Goal: Task Accomplishment & Management: Manage account settings

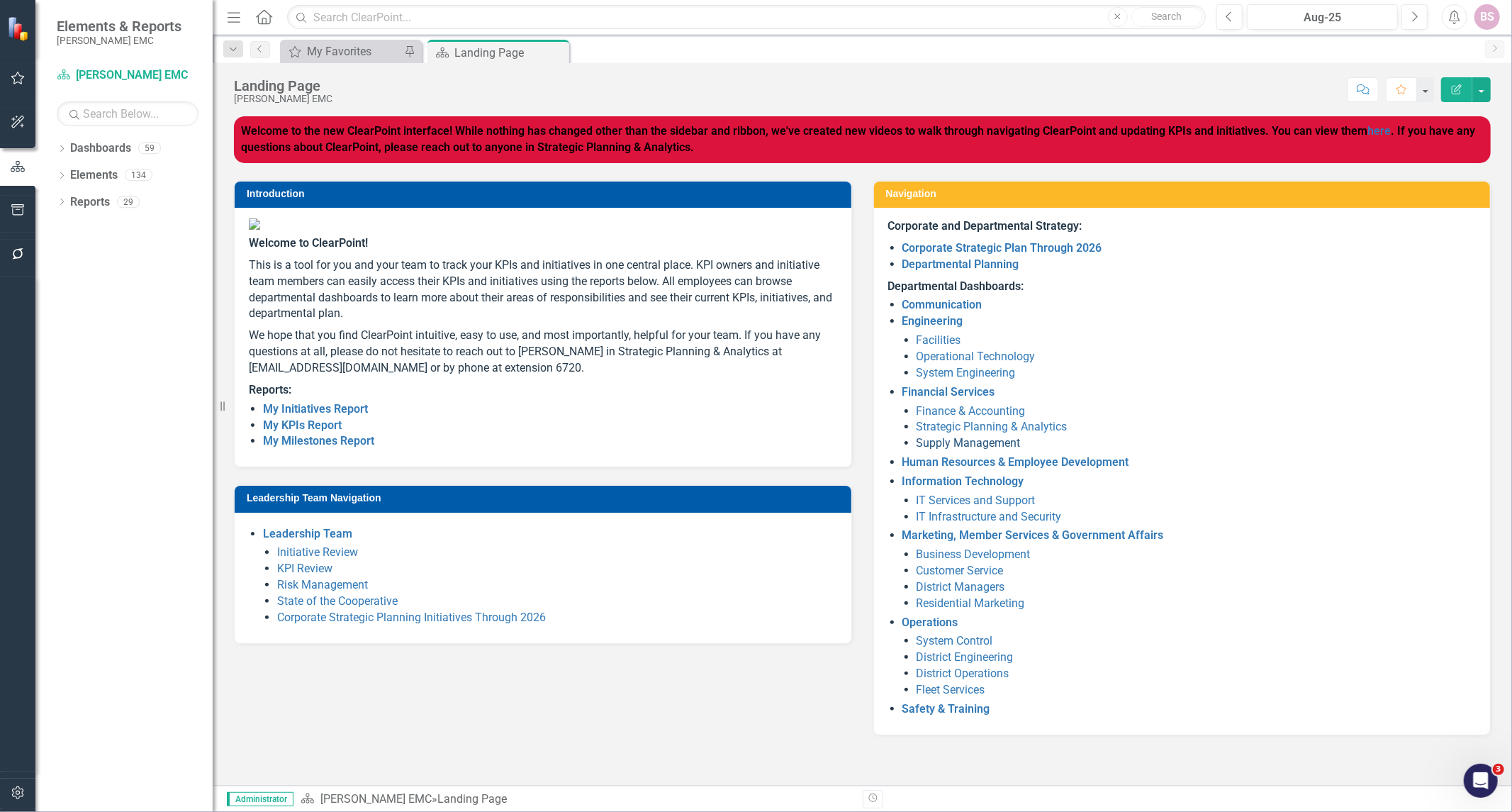
click at [945, 438] on link "Supply Management" at bounding box center [969, 443] width 104 height 13
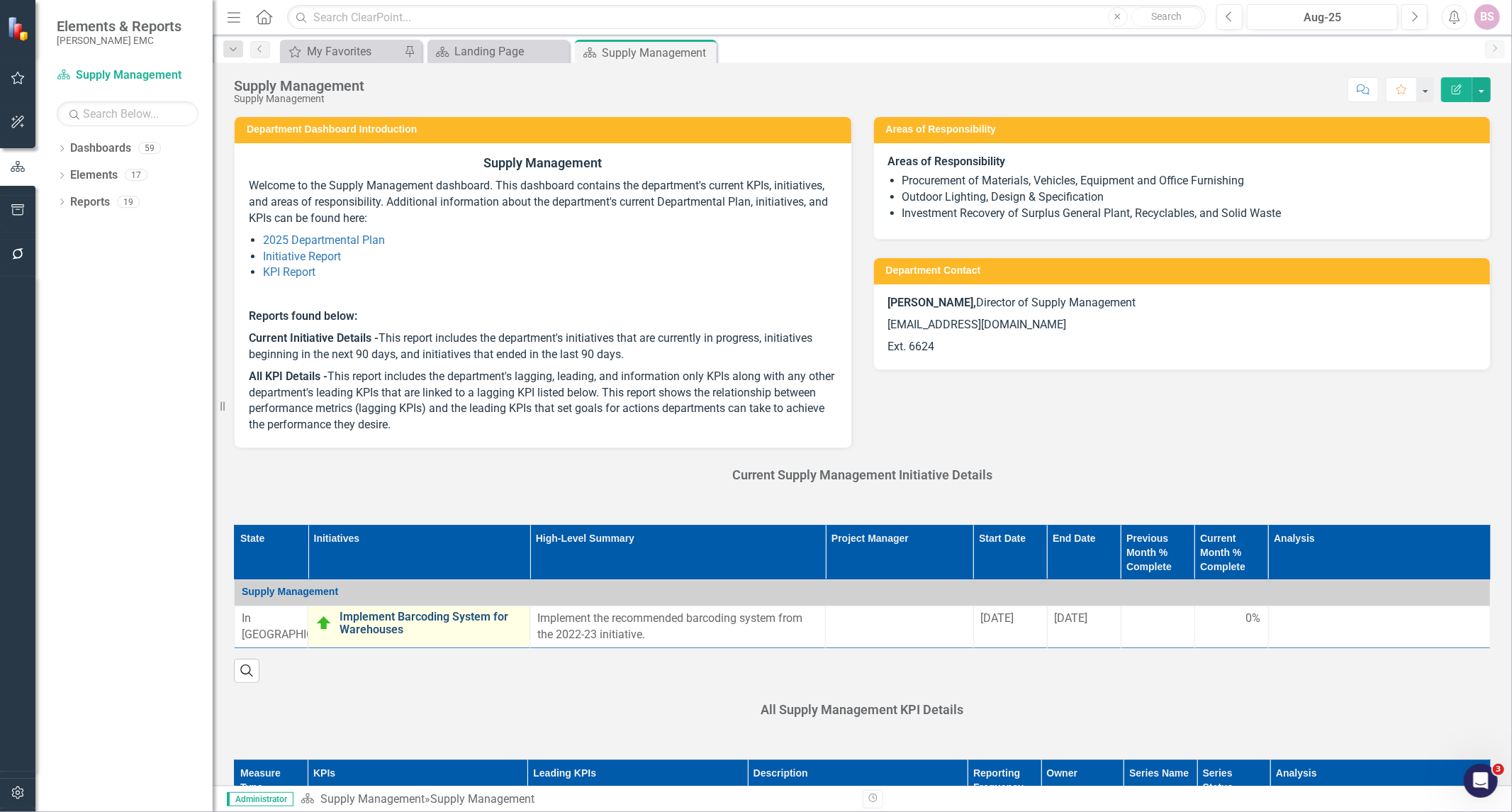
click at [409, 624] on link "Implement Barcoding System for Warehouses" at bounding box center [430, 623] width 183 height 25
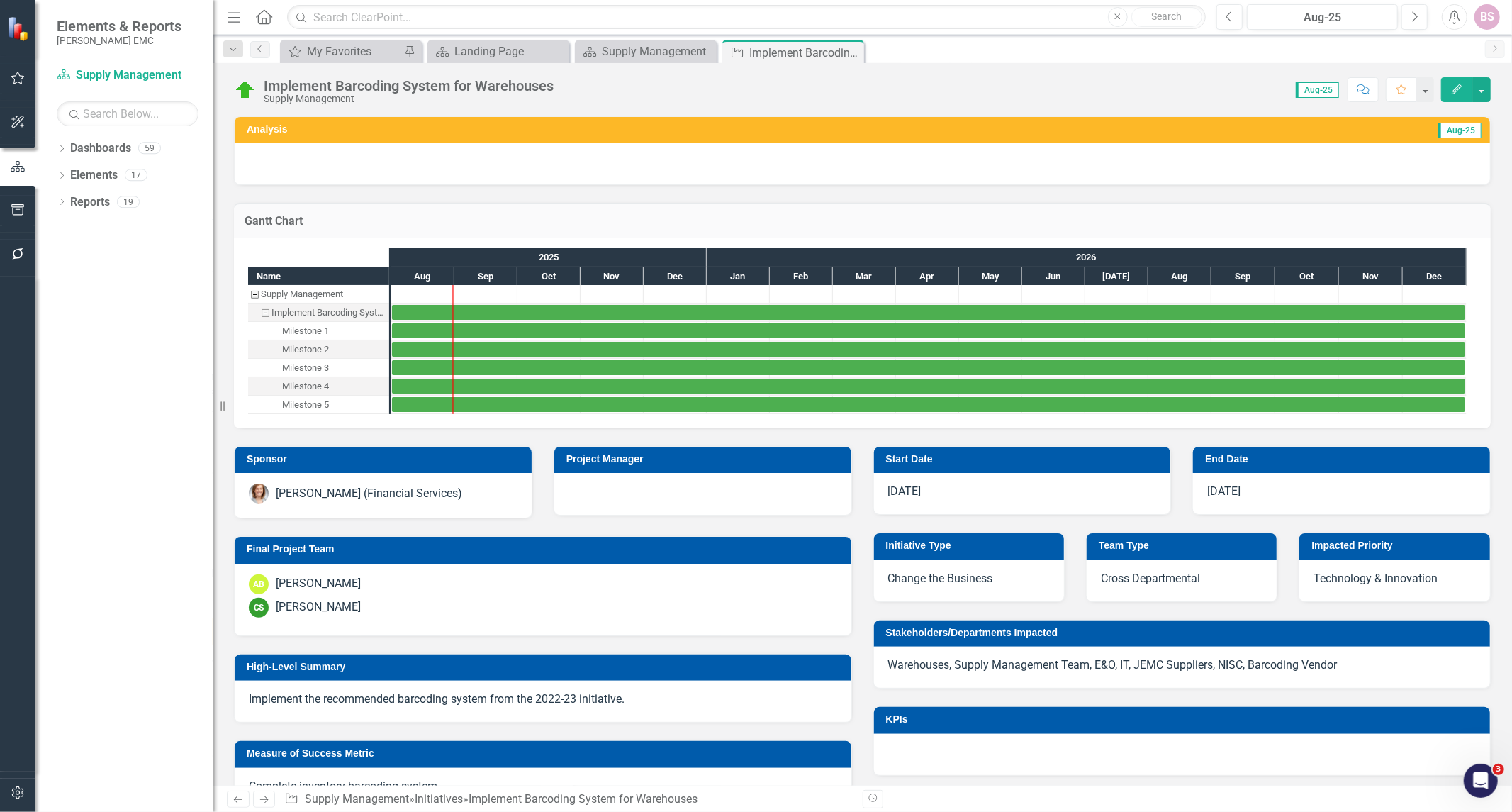
click at [427, 579] on div "AB Anthony Barfield" at bounding box center [543, 585] width 588 height 20
click at [428, 593] on div "AB Anthony Barfield" at bounding box center [543, 585] width 588 height 20
click at [428, 592] on div "AB Anthony Barfield" at bounding box center [543, 585] width 588 height 20
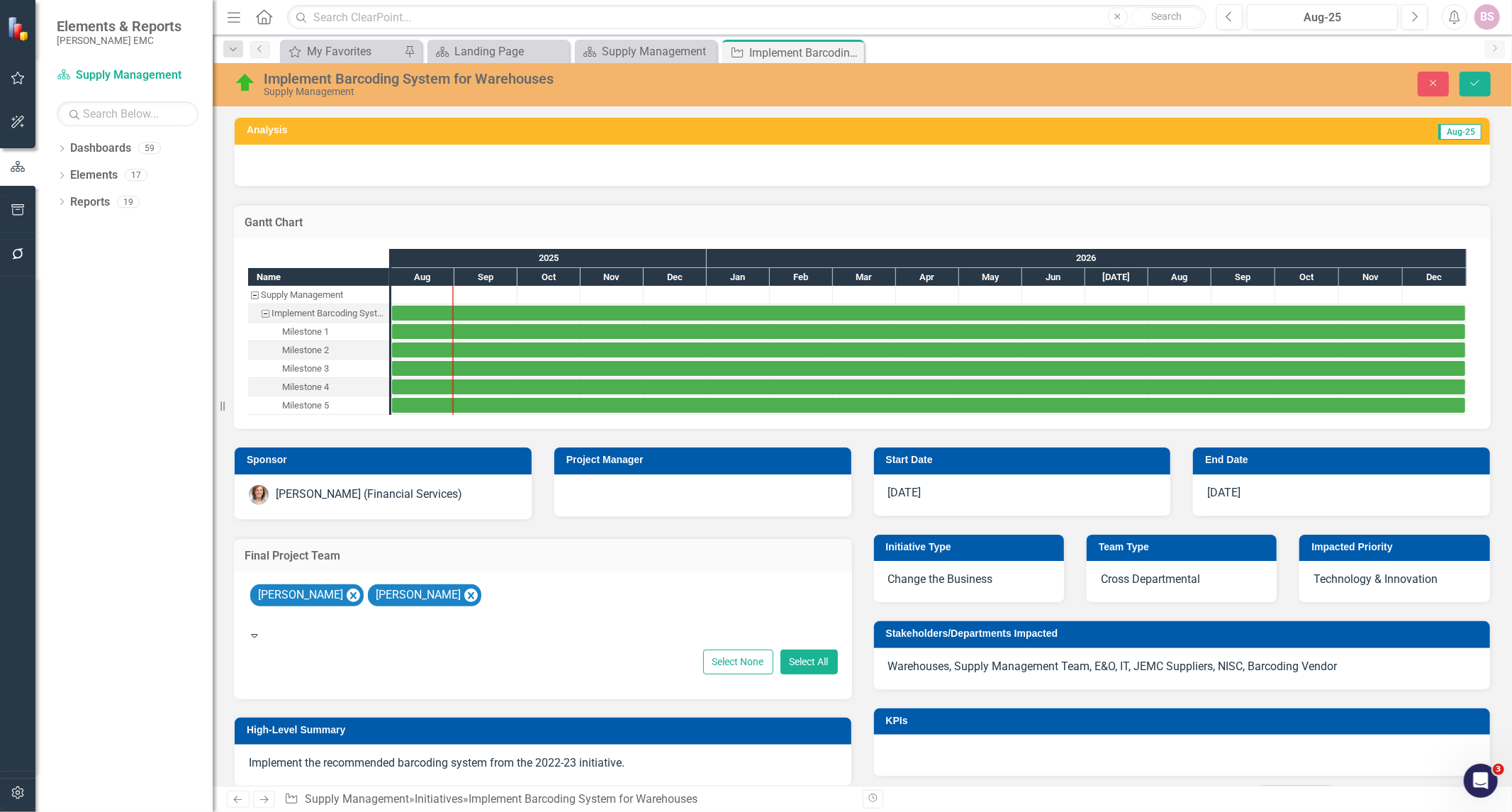
click at [527, 590] on div "Anthony Barfield Carey Smida" at bounding box center [543, 605] width 590 height 46
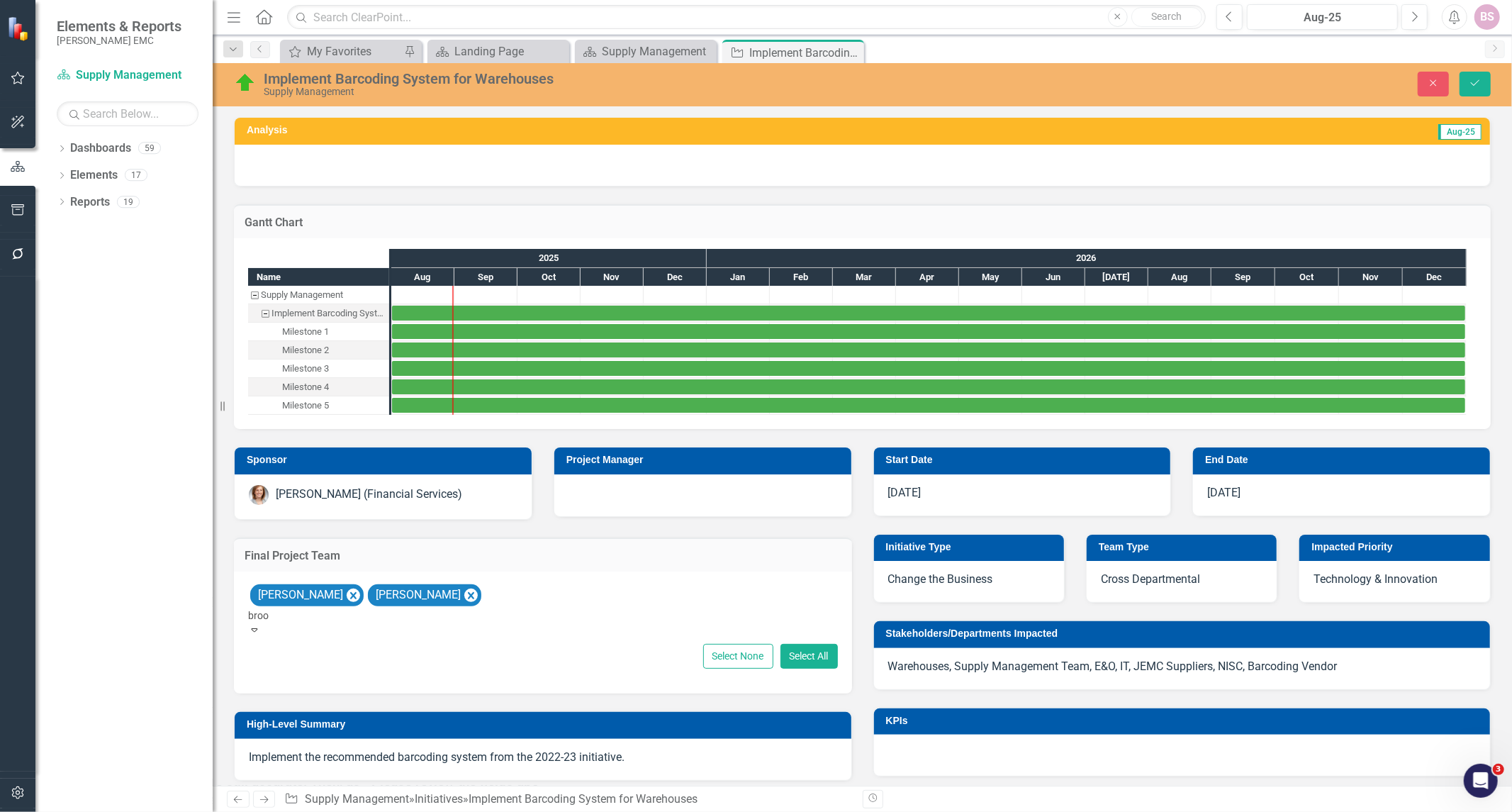
type input "brook"
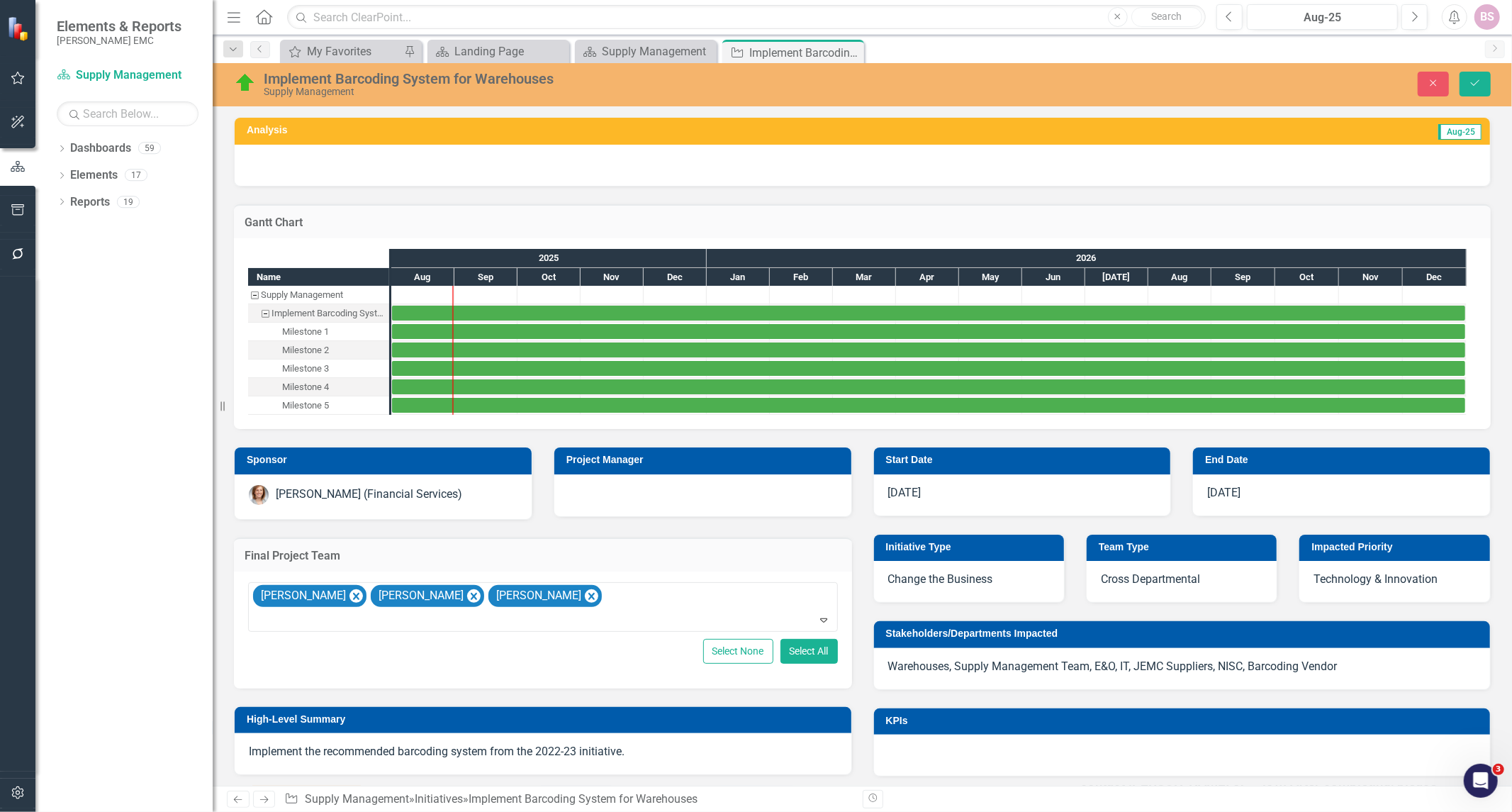
click at [640, 498] on div at bounding box center [702, 493] width 268 height 17
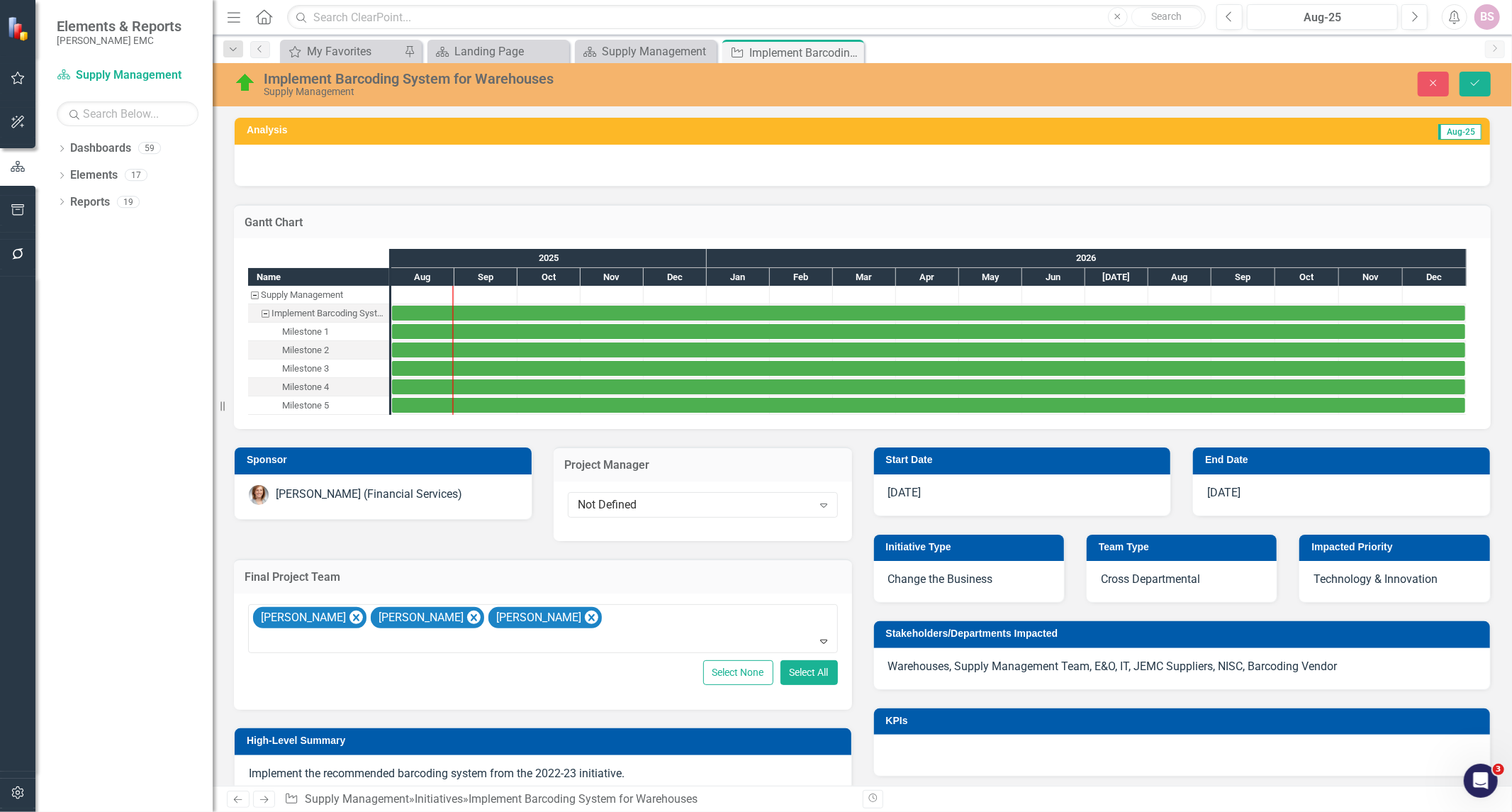
click at [640, 498] on div "Not Defined" at bounding box center [695, 506] width 235 height 17
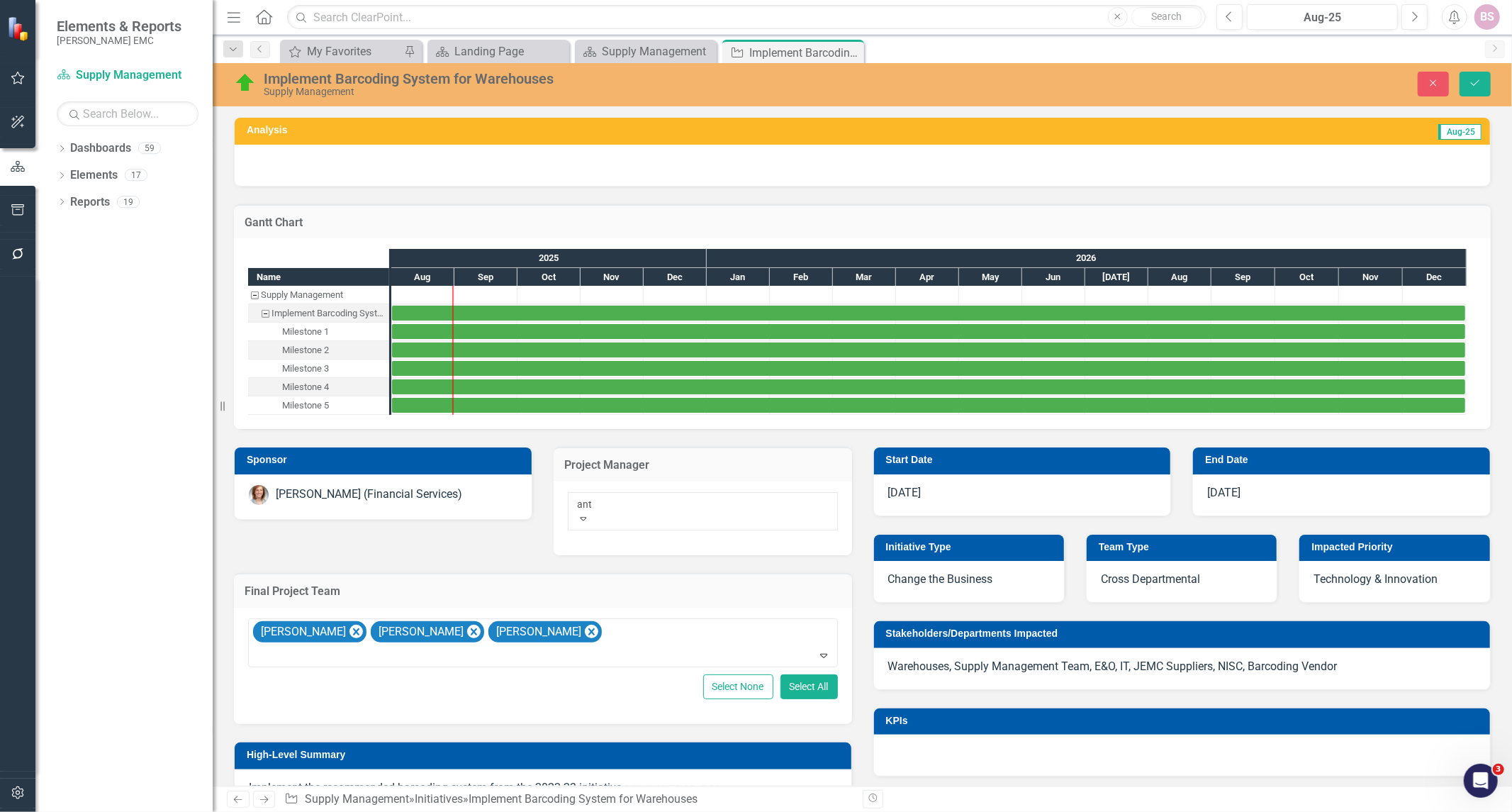
type input "anth"
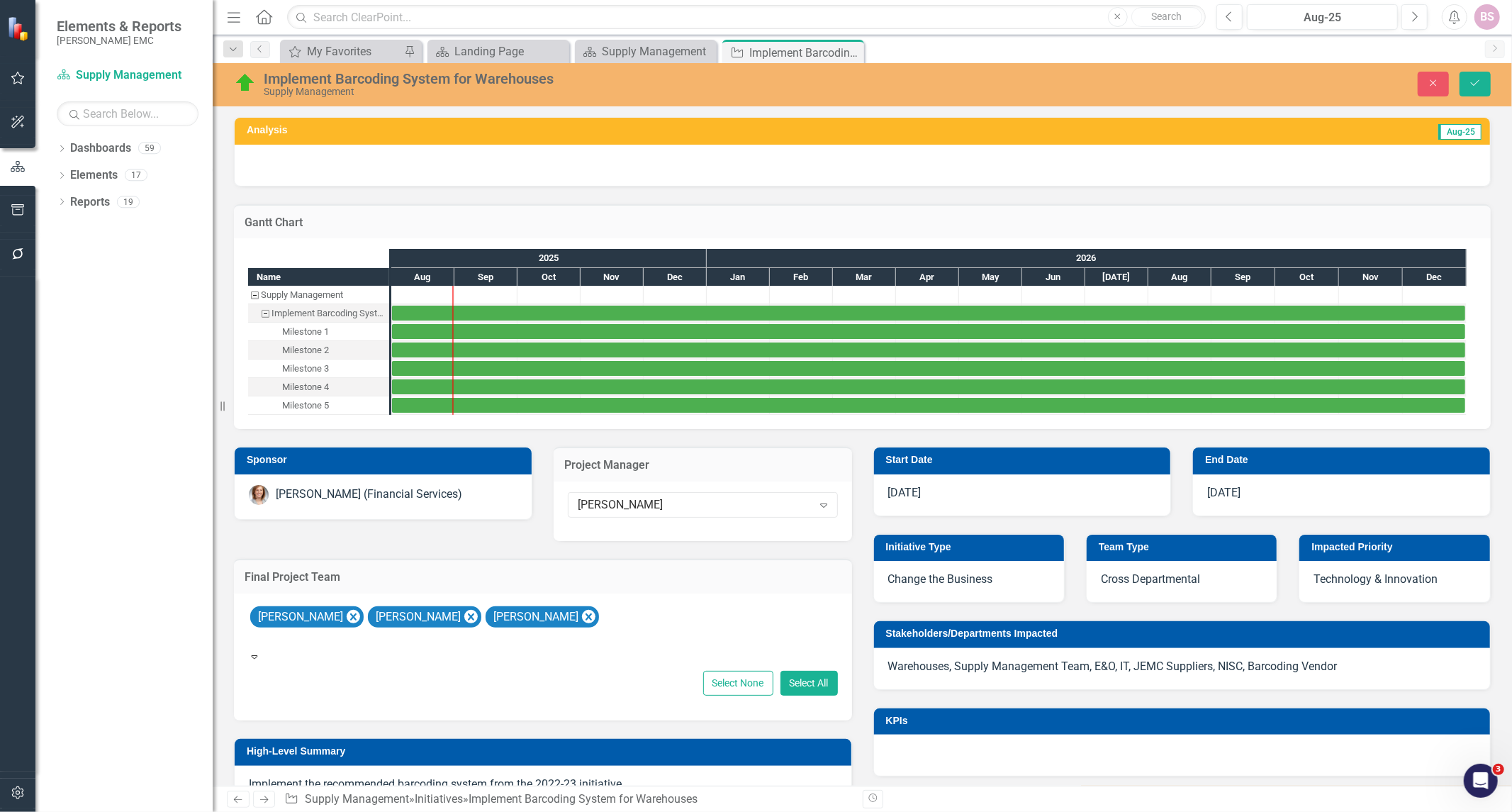
click at [633, 615] on div "Anthony Barfield Brooke Blackmon Carey Smida" at bounding box center [543, 627] width 590 height 46
type input "jef"
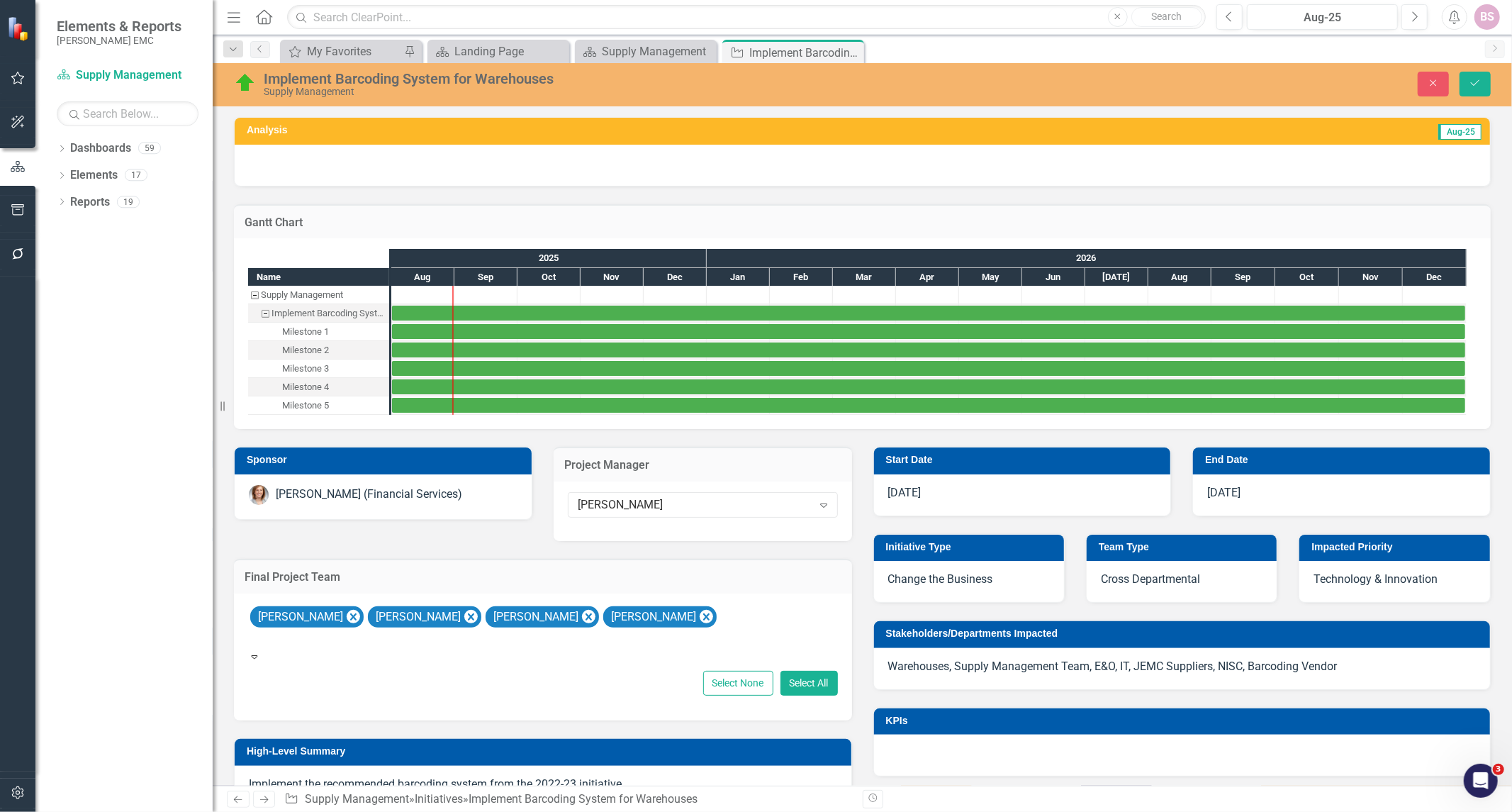
click at [716, 605] on div "Anthony Barfield Brooke Blackmon Carey Smida Jeffery Standridge" at bounding box center [543, 627] width 590 height 46
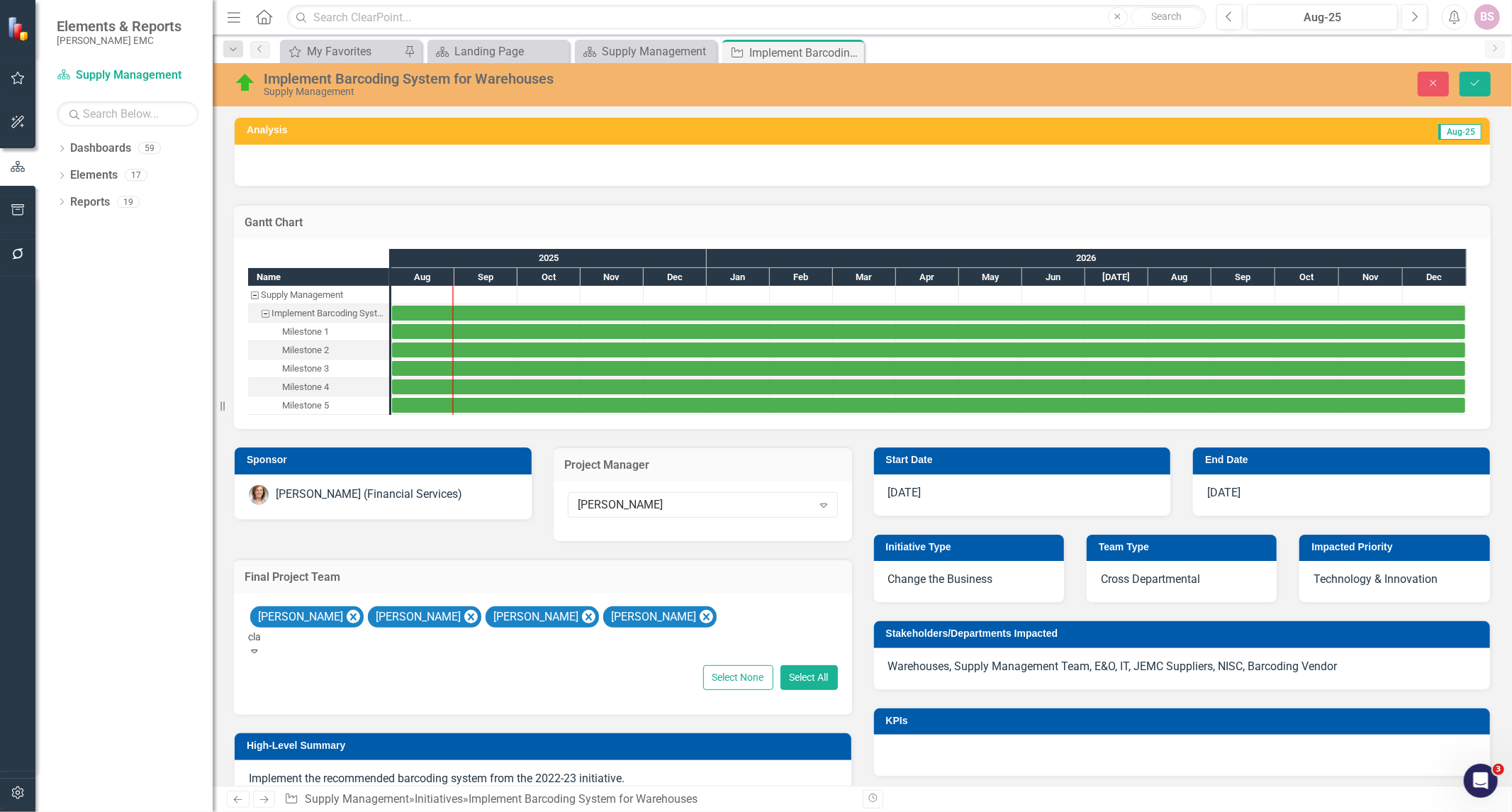
type input "clau"
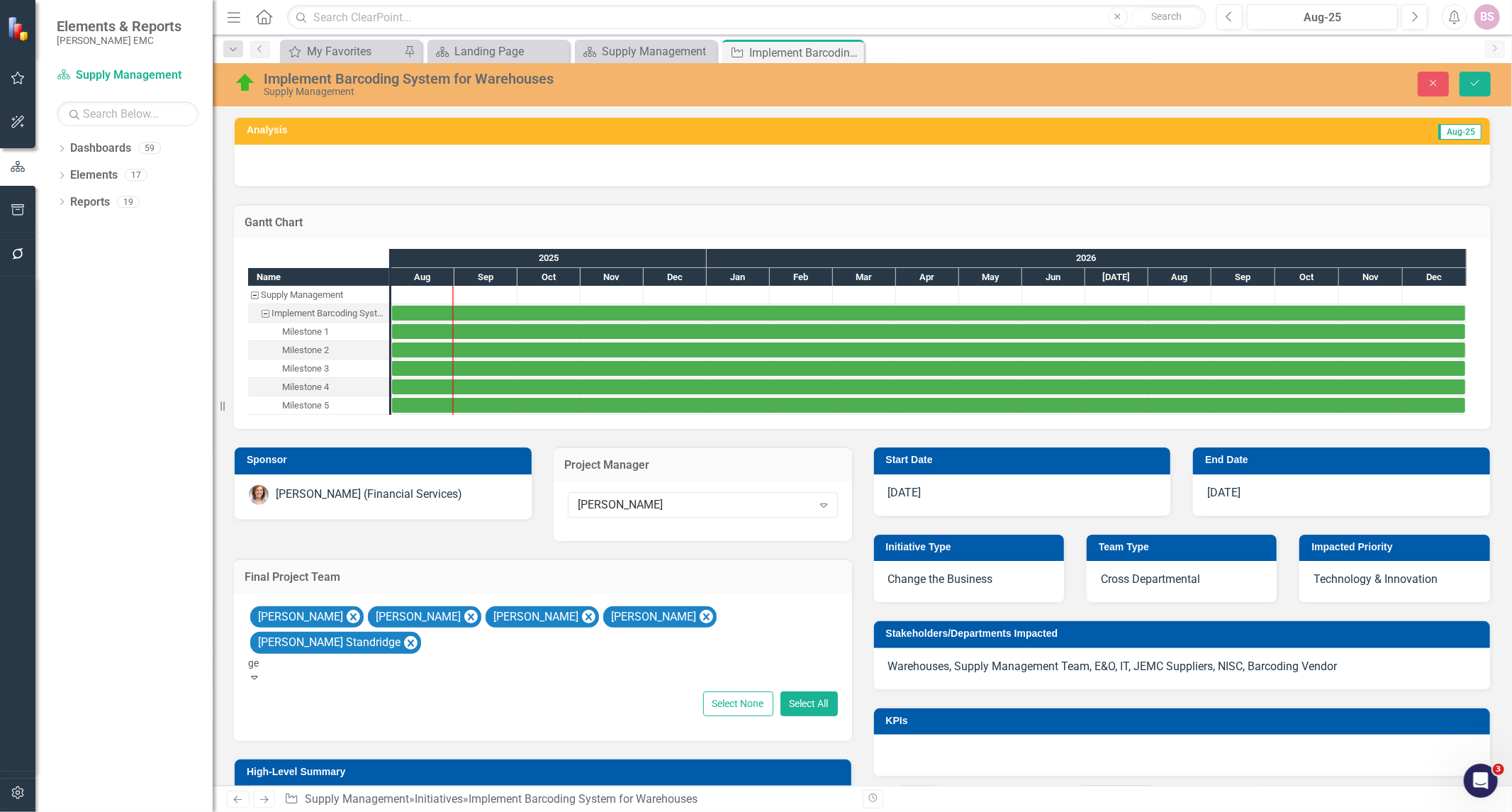
type input "ger"
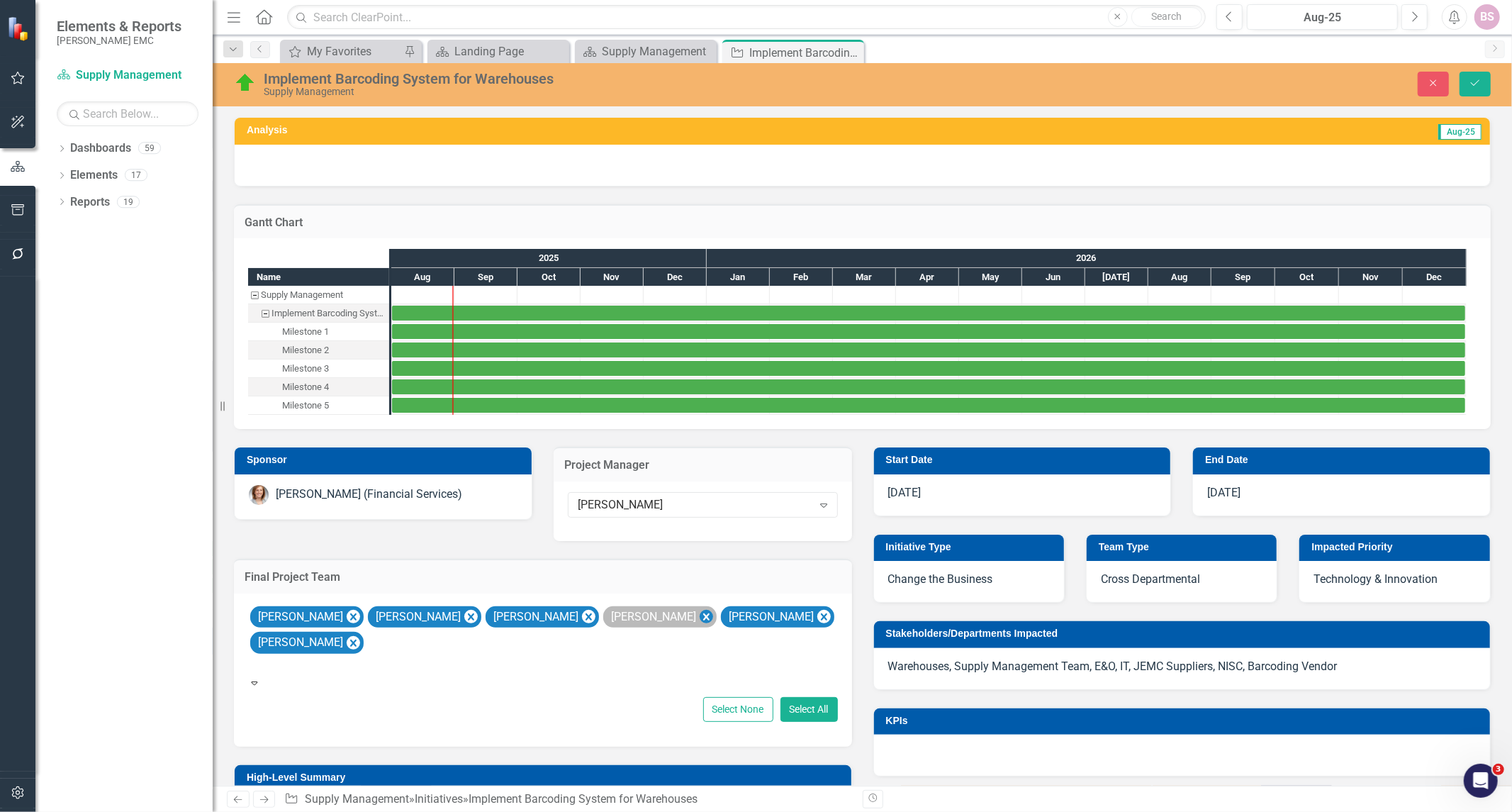
click at [700, 609] on icon "Remove Gerry Sidhom" at bounding box center [706, 617] width 13 height 18
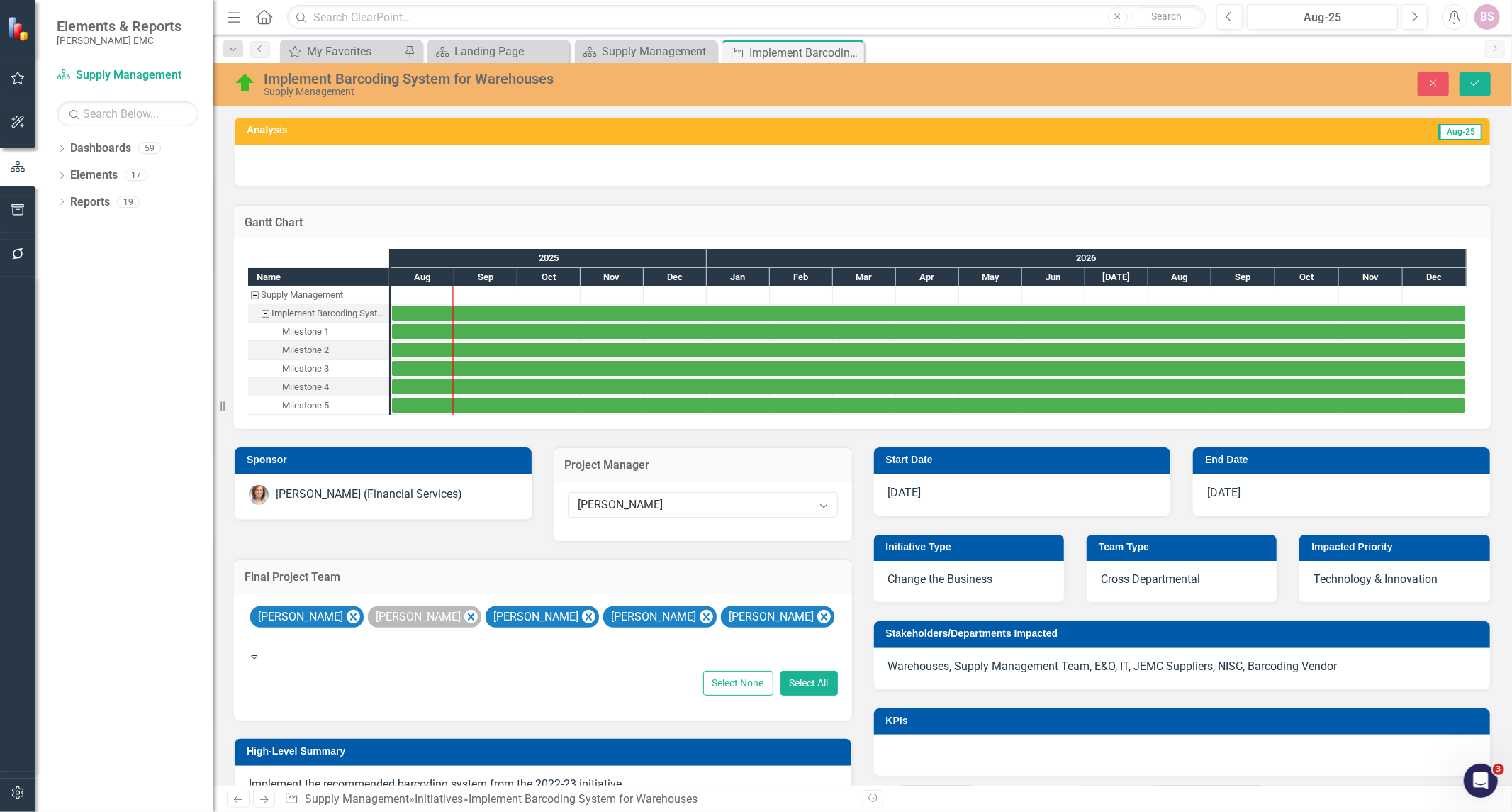
drag, startPoint x: 648, startPoint y: 607, endPoint x: 430, endPoint y: 615, distance: 218.1
click at [430, 615] on div "Anthony Barfield Brooke Blackmon Claudia Rubio Carey Smida Jeffery Standridge" at bounding box center [543, 627] width 590 height 46
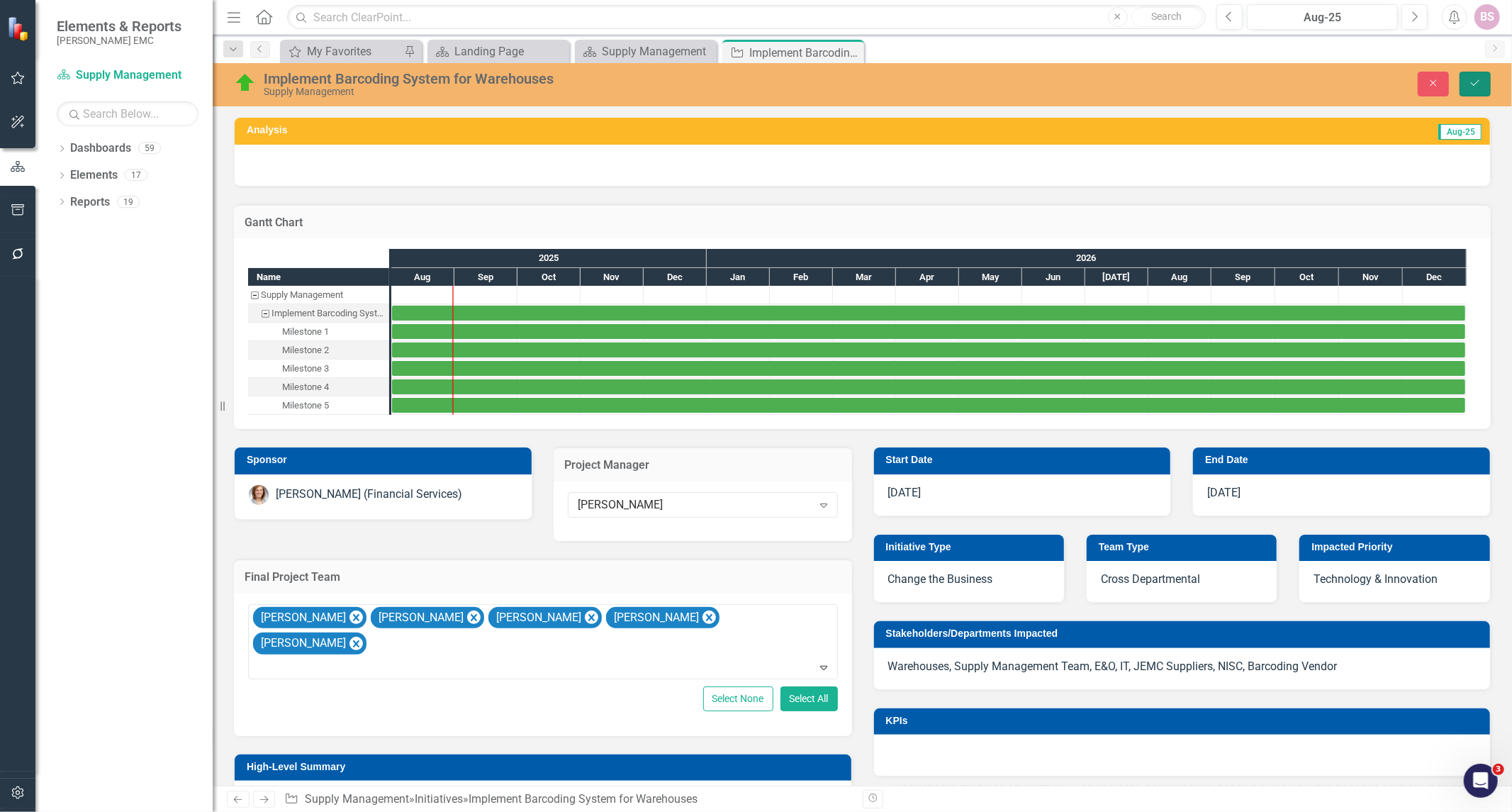
click at [1469, 87] on icon "Save" at bounding box center [1475, 83] width 13 height 10
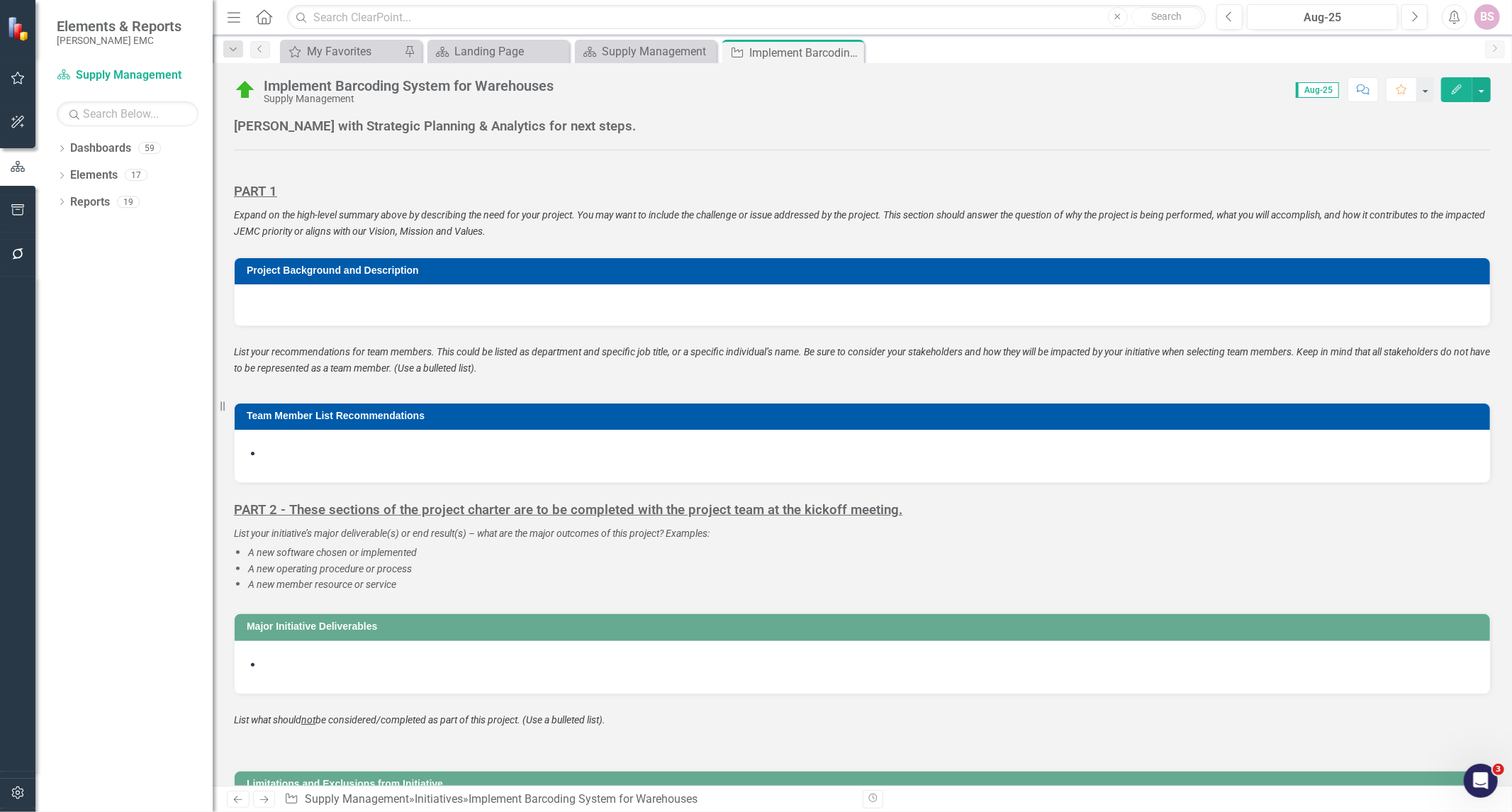
scroll to position [867, 0]
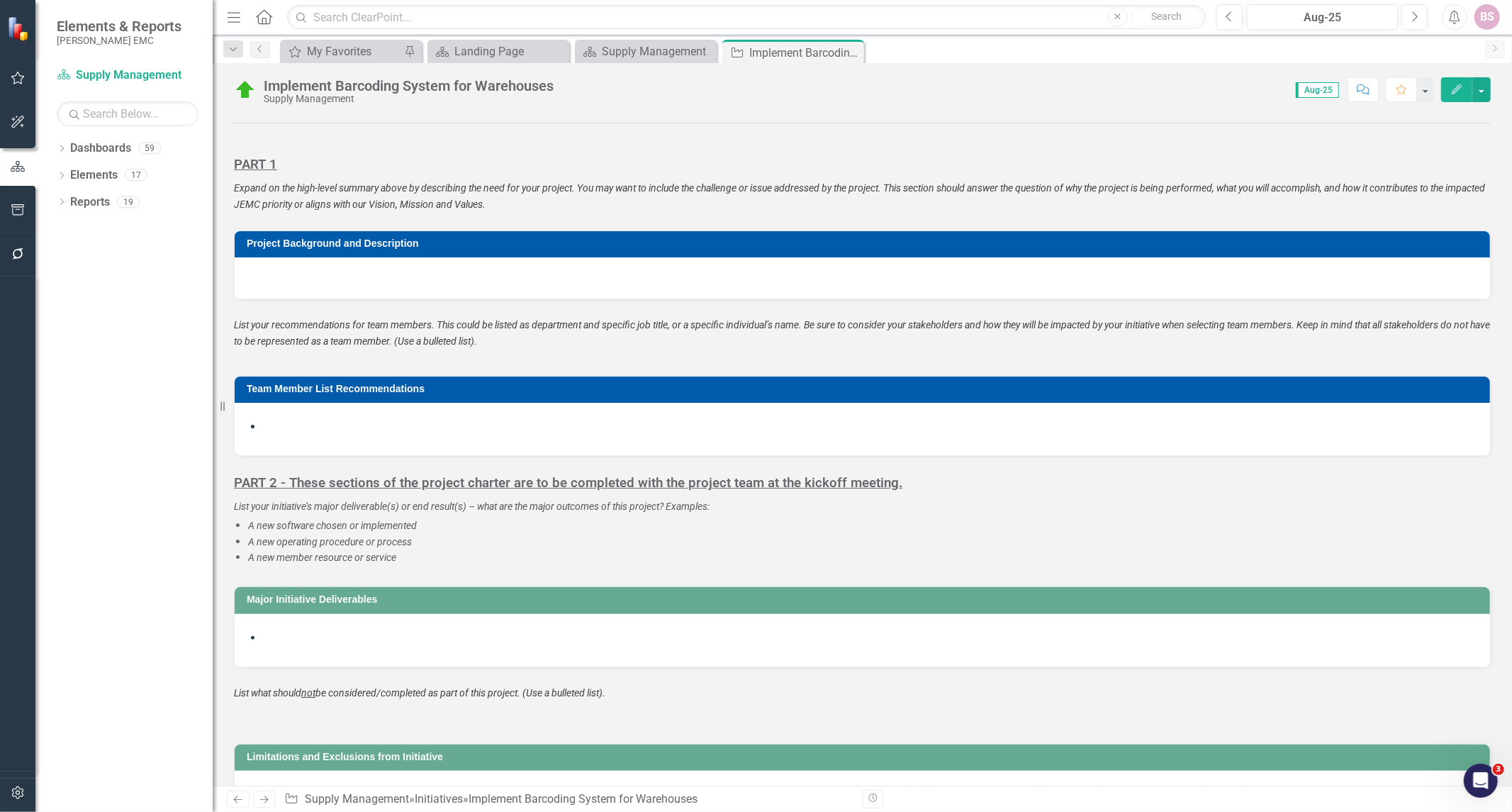
click at [286, 432] on li at bounding box center [869, 427] width 1213 height 17
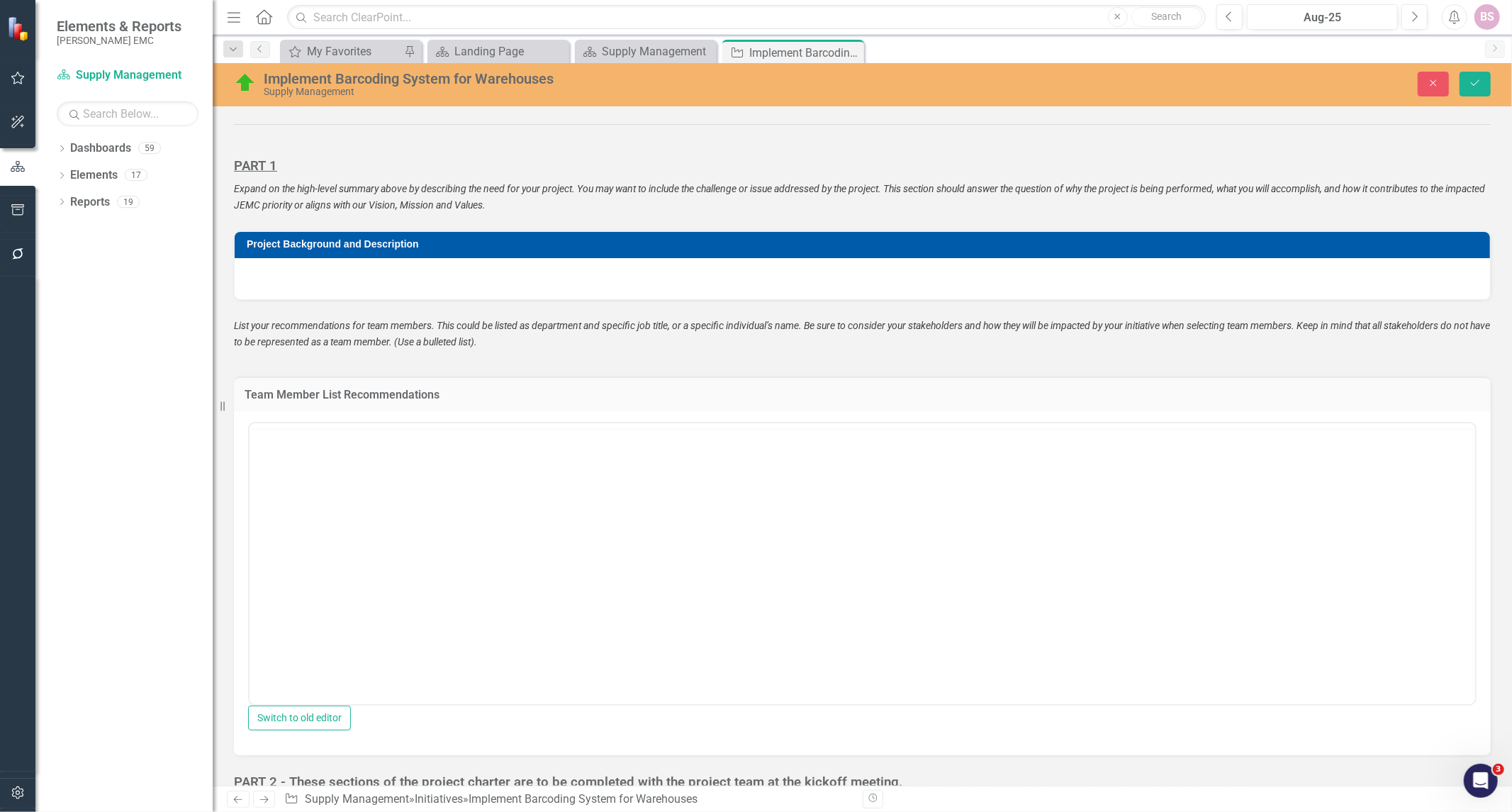
scroll to position [0, 0]
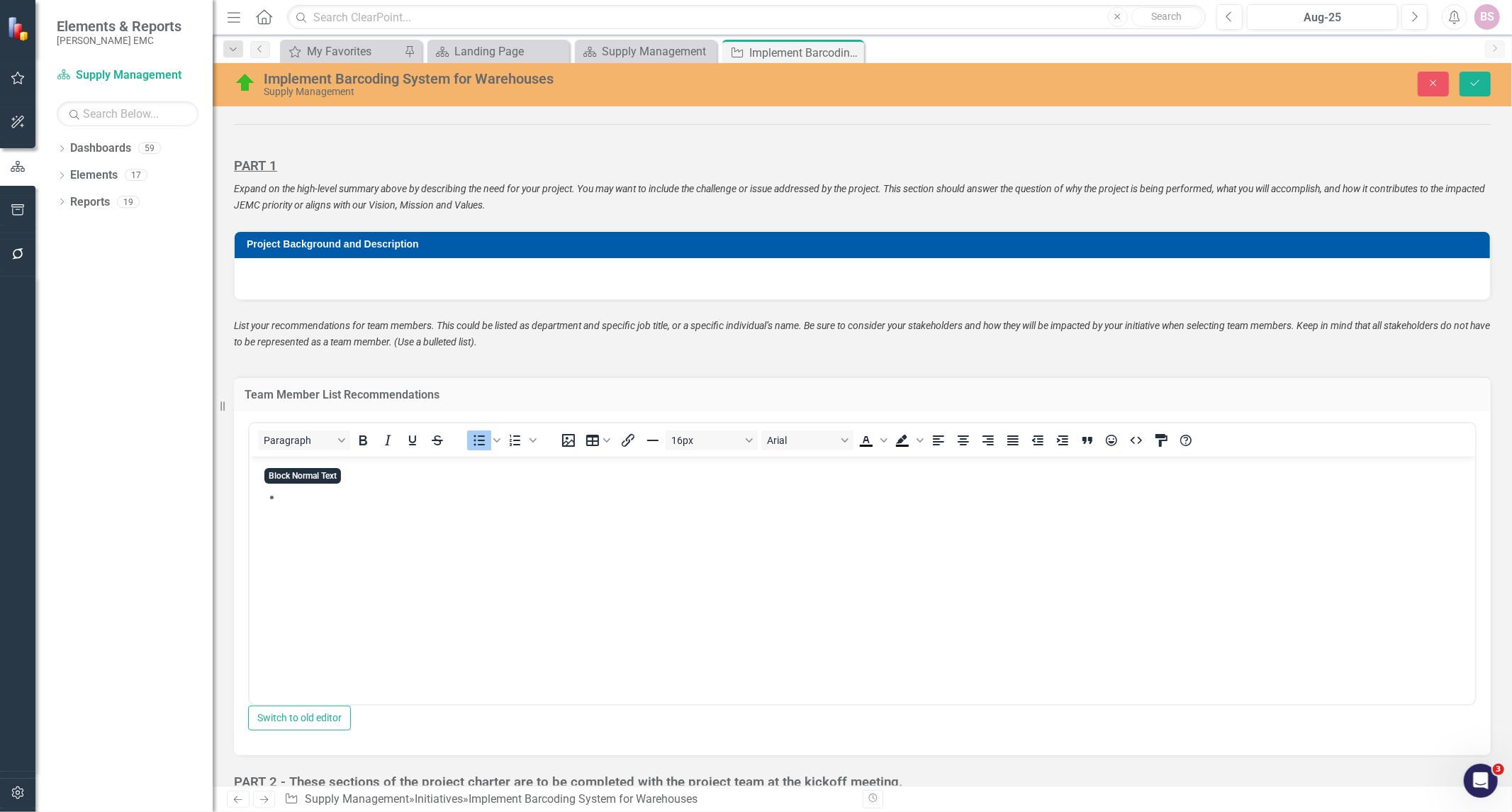
click at [333, 498] on li "Rich Text Area. Press ALT-0 for help." at bounding box center [876, 497] width 1190 height 17
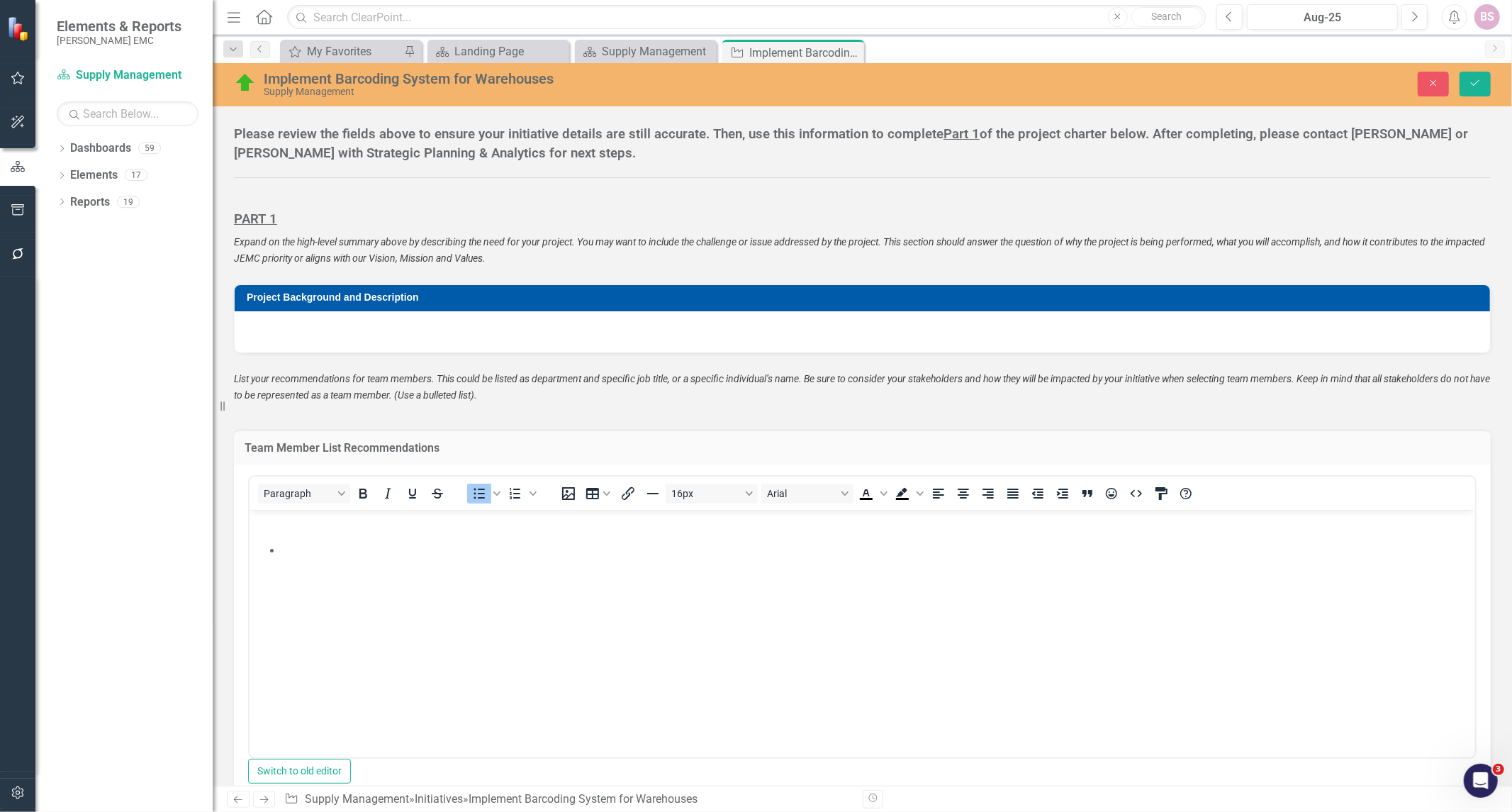
scroll to position [788, 0]
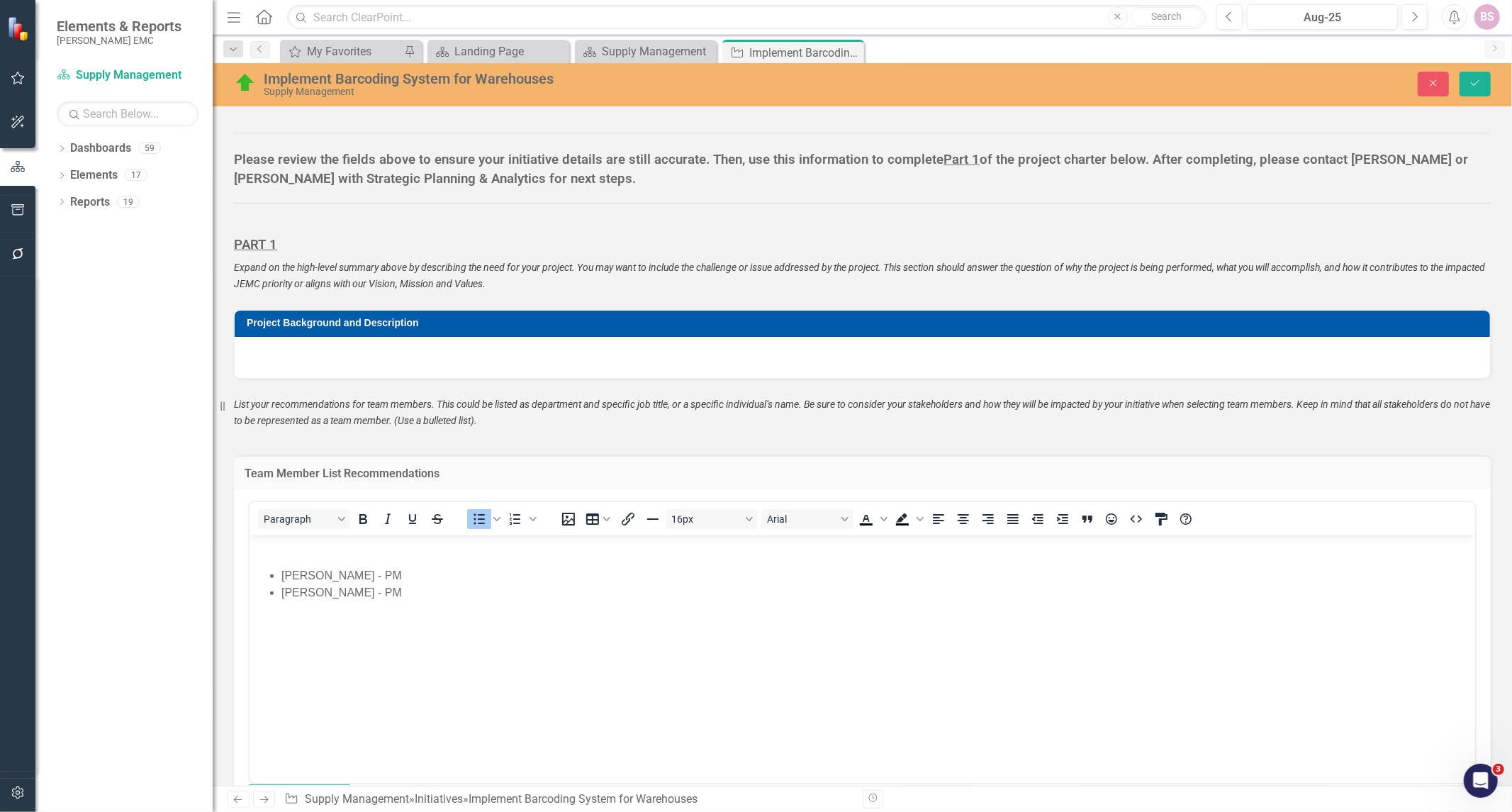
drag, startPoint x: 339, startPoint y: 595, endPoint x: 345, endPoint y: 593, distance: 6.3
click at [343, 594] on li "[PERSON_NAME] - PM" at bounding box center [876, 592] width 1190 height 17
click at [330, 591] on li "[PERSON_NAME] - PM" at bounding box center [876, 592] width 1190 height 17
click at [315, 591] on li "[PERSON_NAME] - PM" at bounding box center [876, 592] width 1190 height 17
click at [405, 581] on li "[PERSON_NAME] - PM" at bounding box center [876, 575] width 1190 height 17
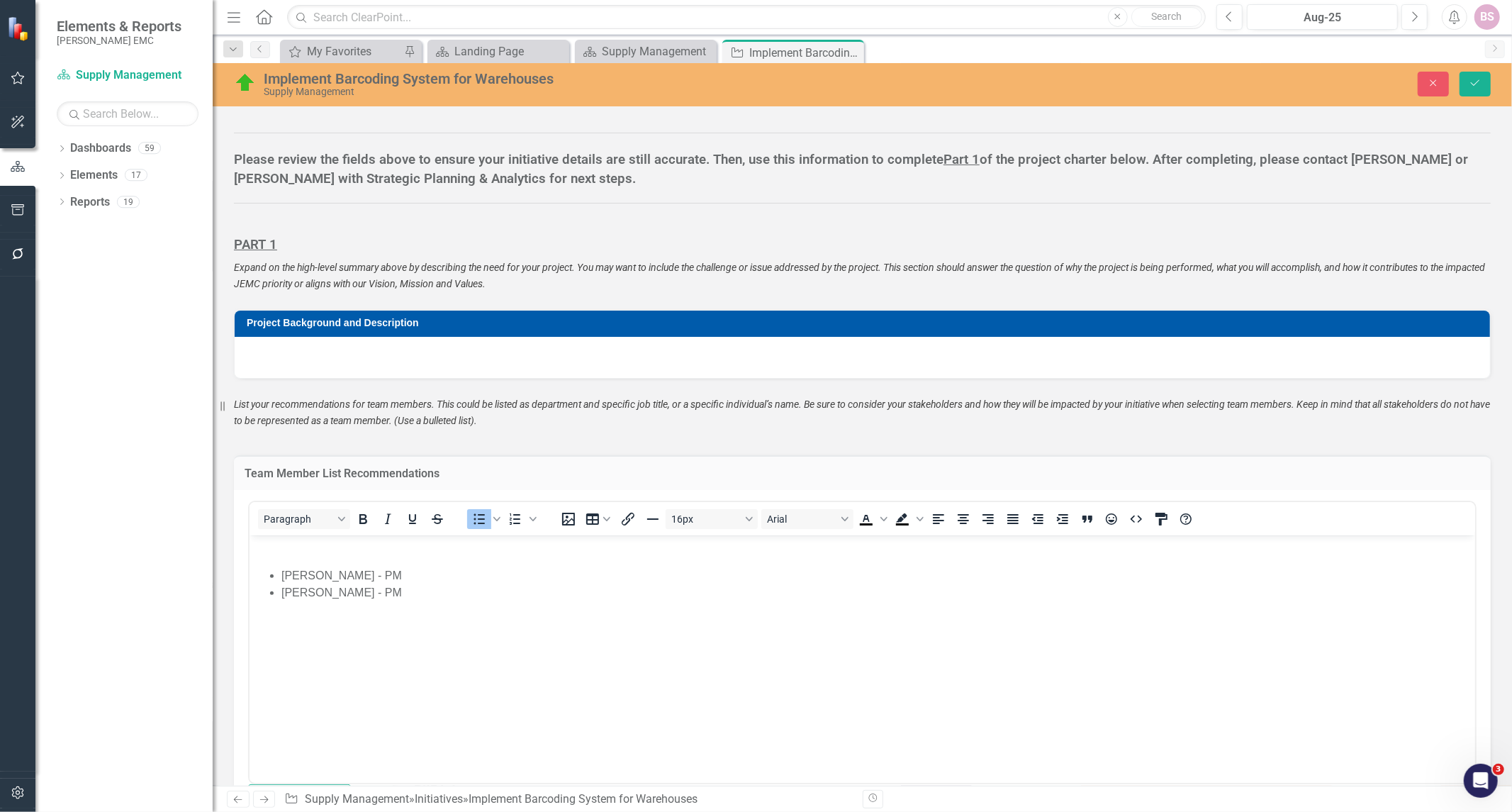
click at [400, 585] on li "[PERSON_NAME] - PM" at bounding box center [876, 592] width 1190 height 17
drag, startPoint x: 341, startPoint y: 586, endPoint x: 349, endPoint y: 608, distance: 23.4
click at [349, 608] on body "Anthony Barfield - PM Carey Smida - PM" at bounding box center [862, 641] width 1226 height 212
drag, startPoint x: 366, startPoint y: 597, endPoint x: 374, endPoint y: 596, distance: 8.1
click at [371, 596] on li "[PERSON_NAME] - PM" at bounding box center [876, 592] width 1190 height 17
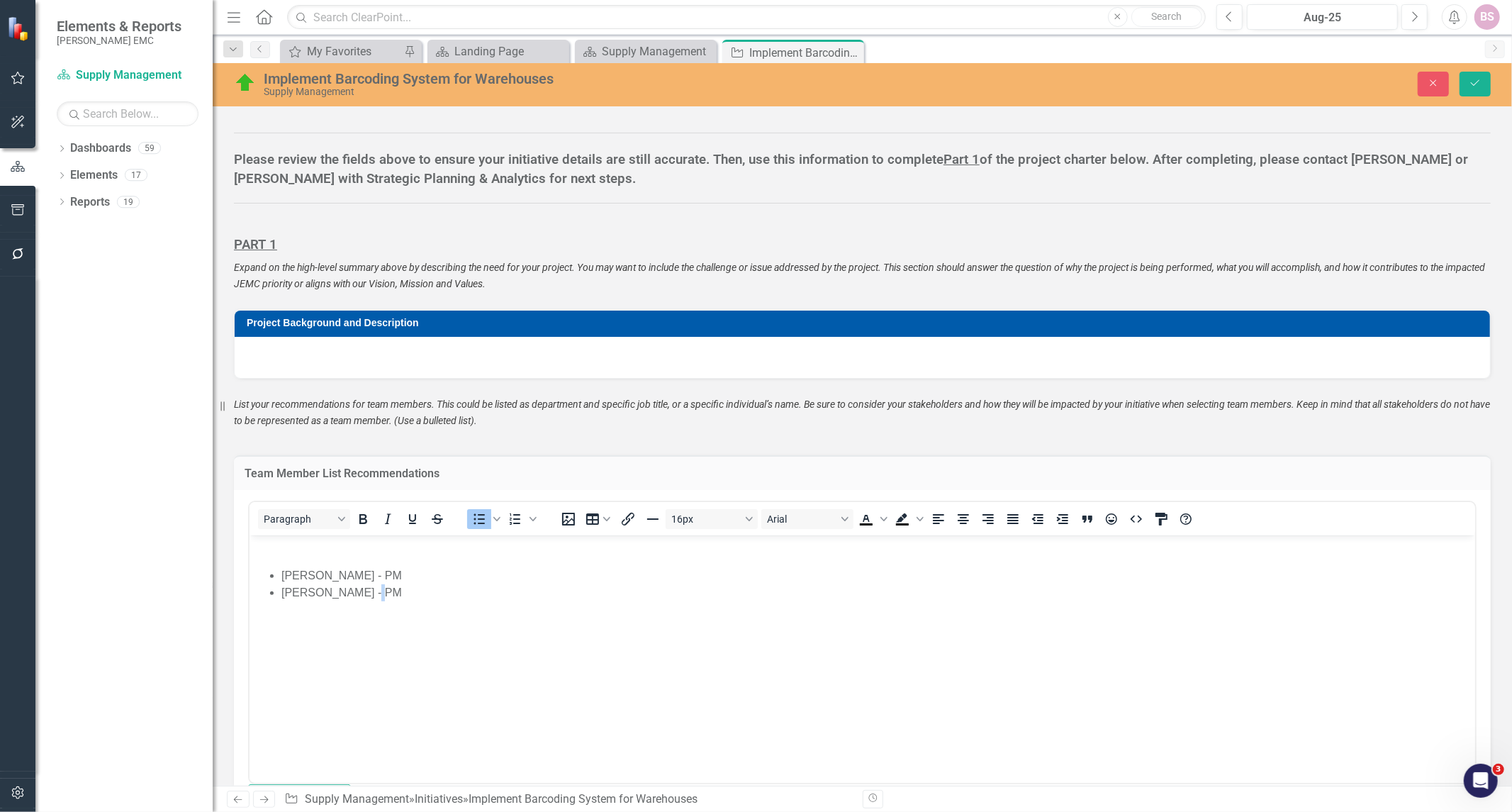
click at [395, 593] on li "[PERSON_NAME] - PM" at bounding box center [876, 592] width 1190 height 17
click at [1483, 76] on button "Save" at bounding box center [1475, 84] width 31 height 25
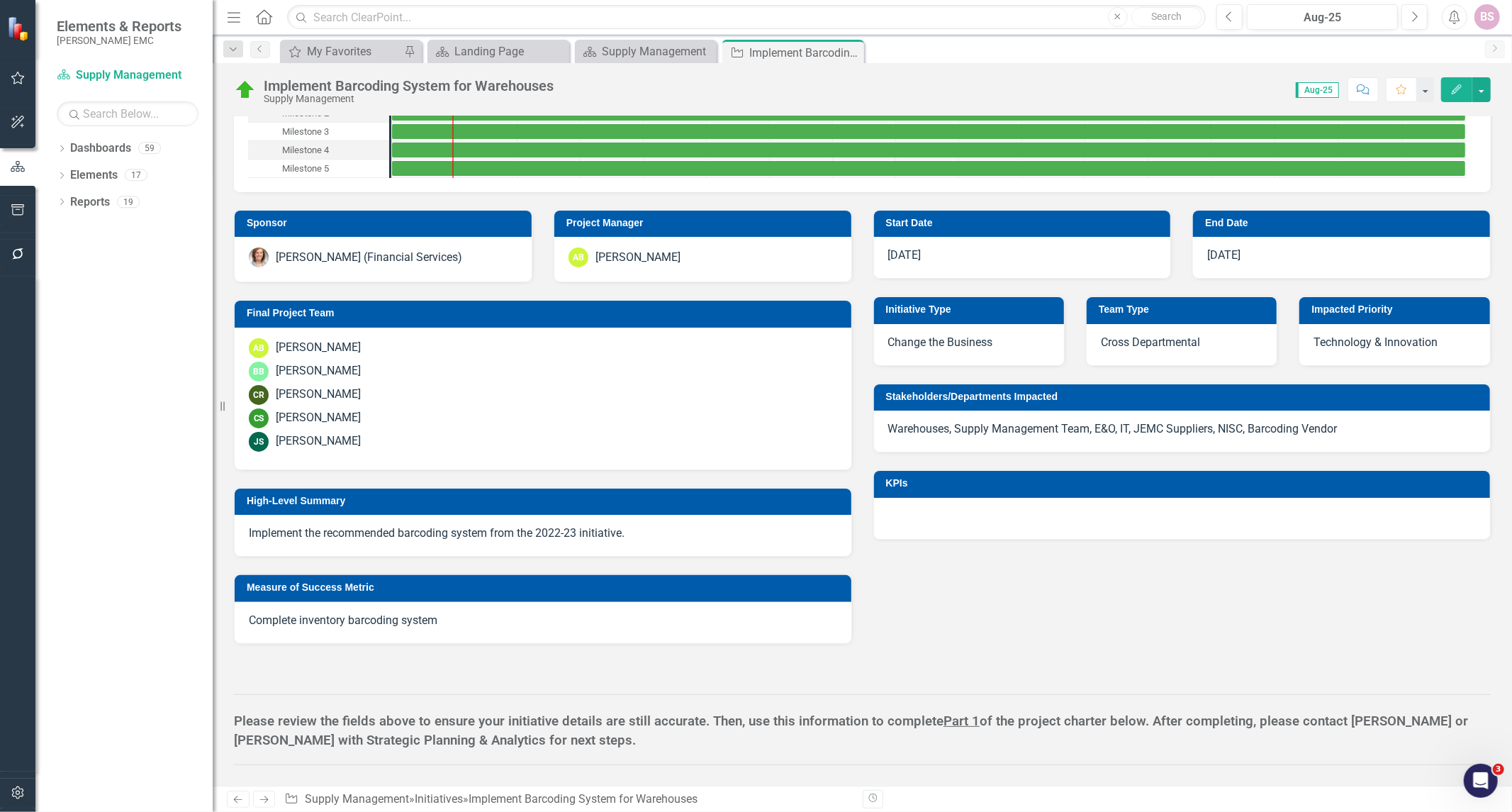
scroll to position [788, 0]
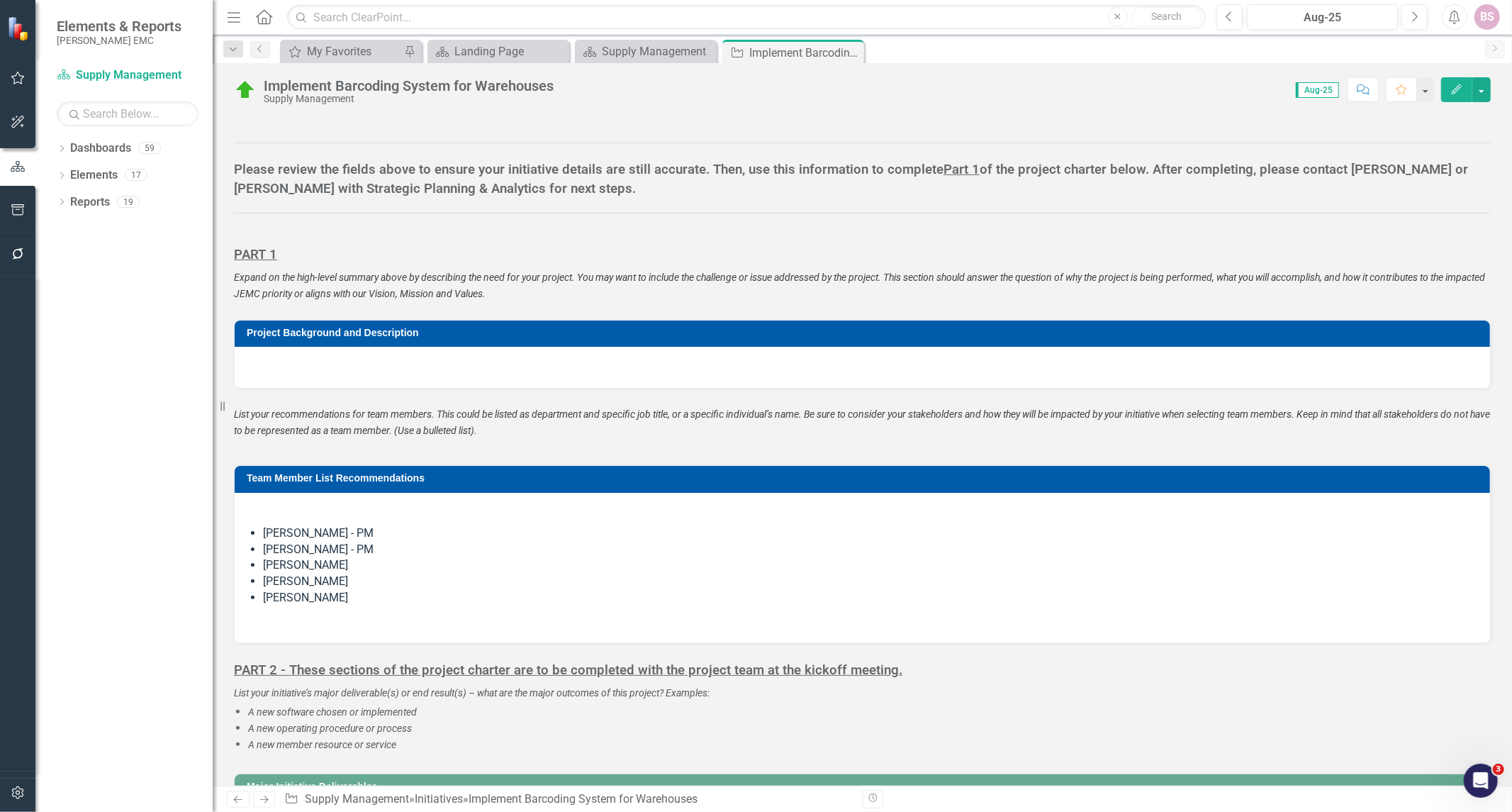
click at [379, 534] on li "[PERSON_NAME] - PM" at bounding box center [869, 534] width 1213 height 17
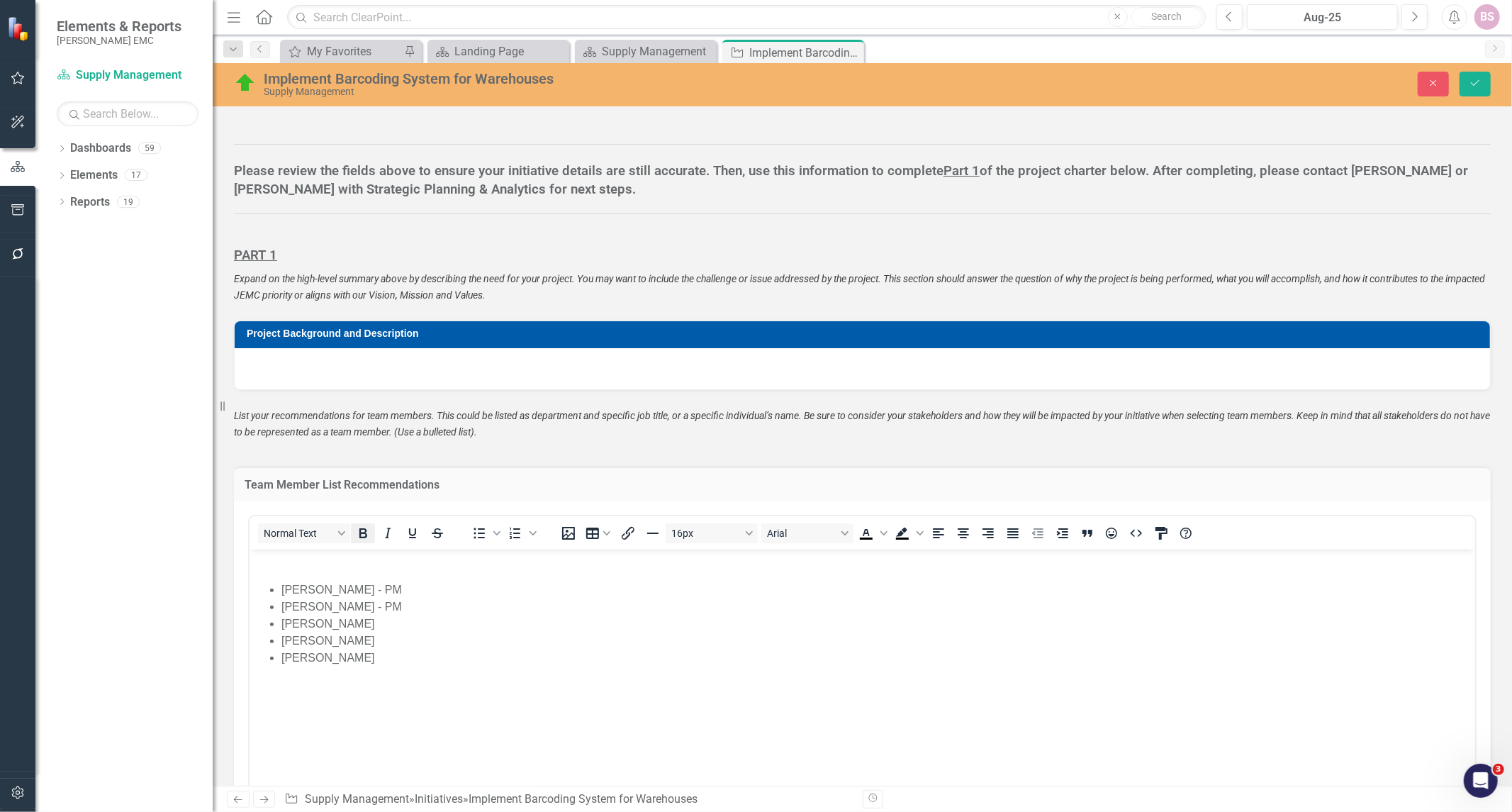
scroll to position [0, 0]
click at [379, 585] on li "[PERSON_NAME] - PM" at bounding box center [876, 590] width 1190 height 17
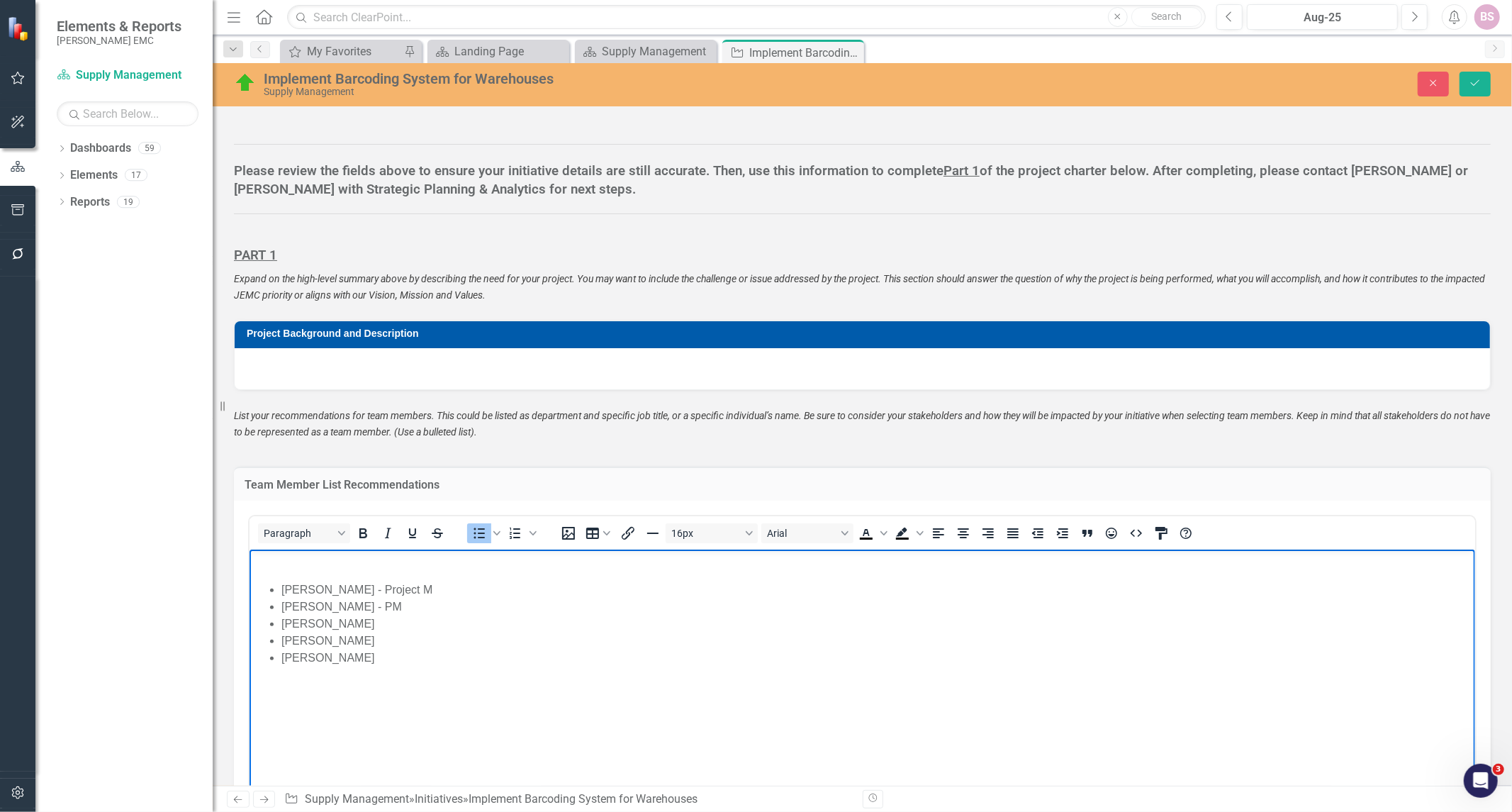
click at [420, 588] on li "[PERSON_NAME] - Project M" at bounding box center [876, 590] width 1190 height 17
click at [409, 603] on li "[PERSON_NAME] - PM" at bounding box center [876, 607] width 1190 height 17
click at [456, 657] on li "[PERSON_NAME]" at bounding box center [876, 658] width 1190 height 17
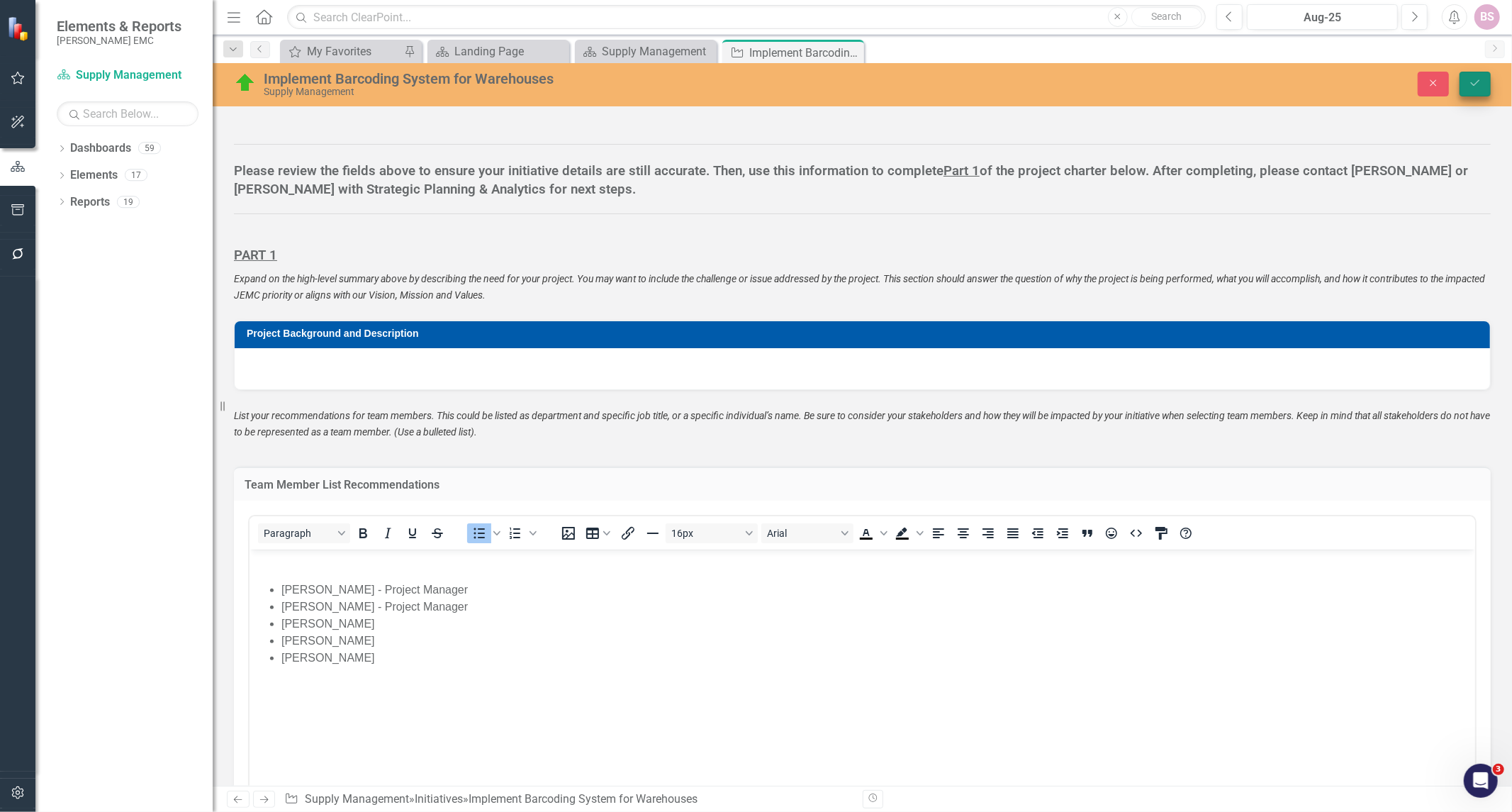
click at [1479, 89] on button "Save" at bounding box center [1475, 84] width 31 height 25
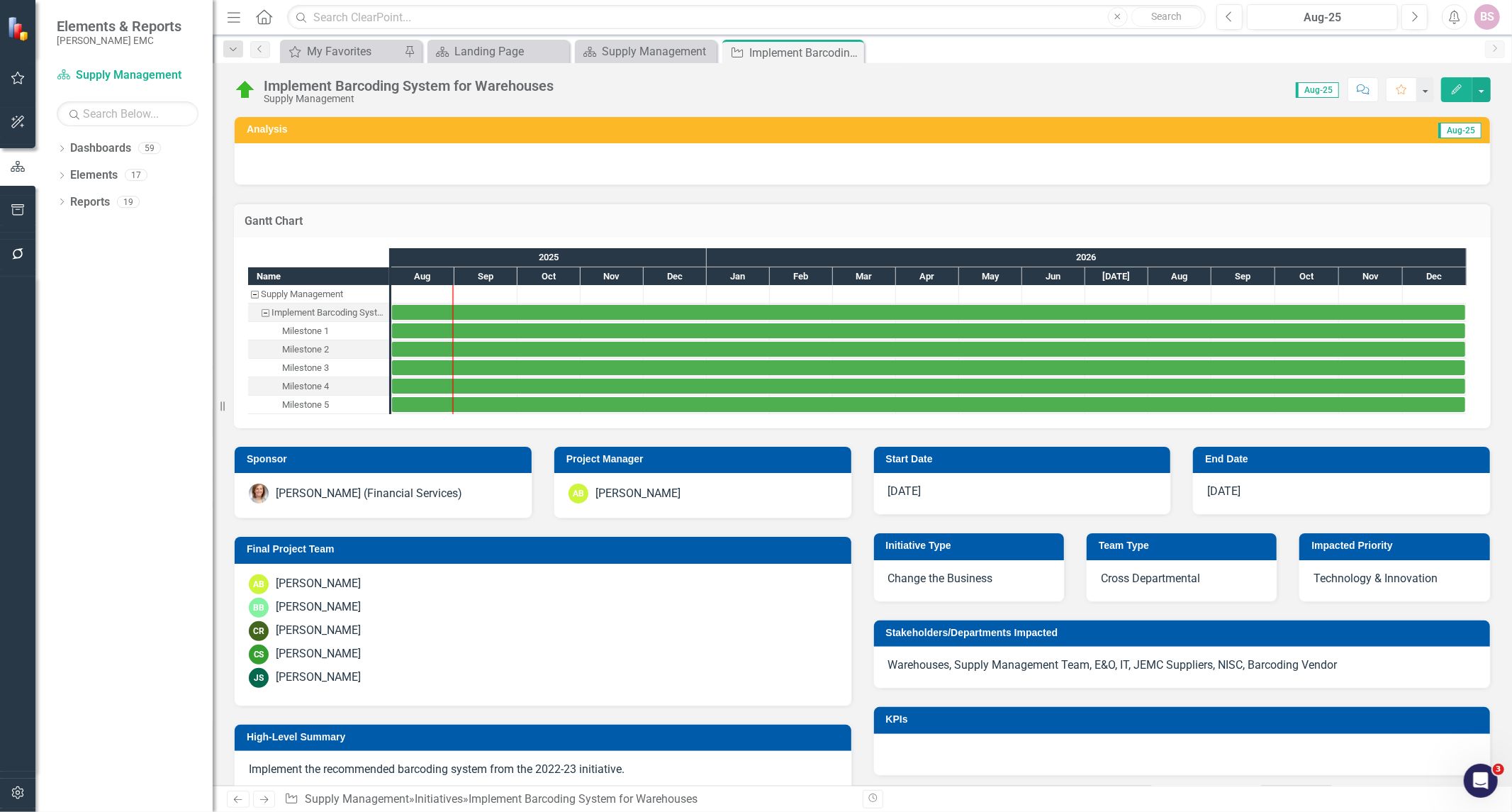
scroll to position [79, 0]
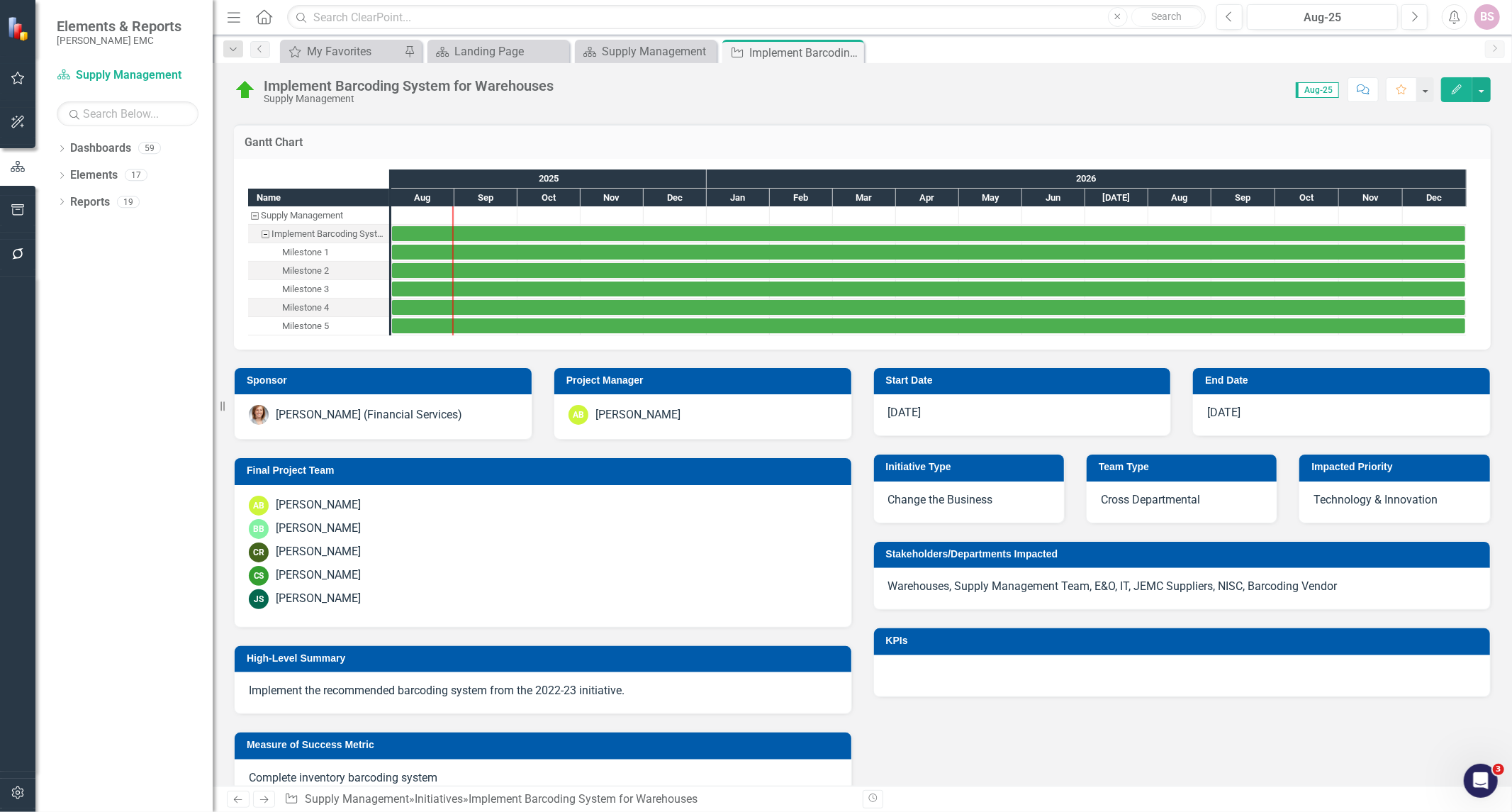
click at [315, 697] on p "Implement the recommended barcoding system from the 2022-23 initiative." at bounding box center [543, 692] width 588 height 17
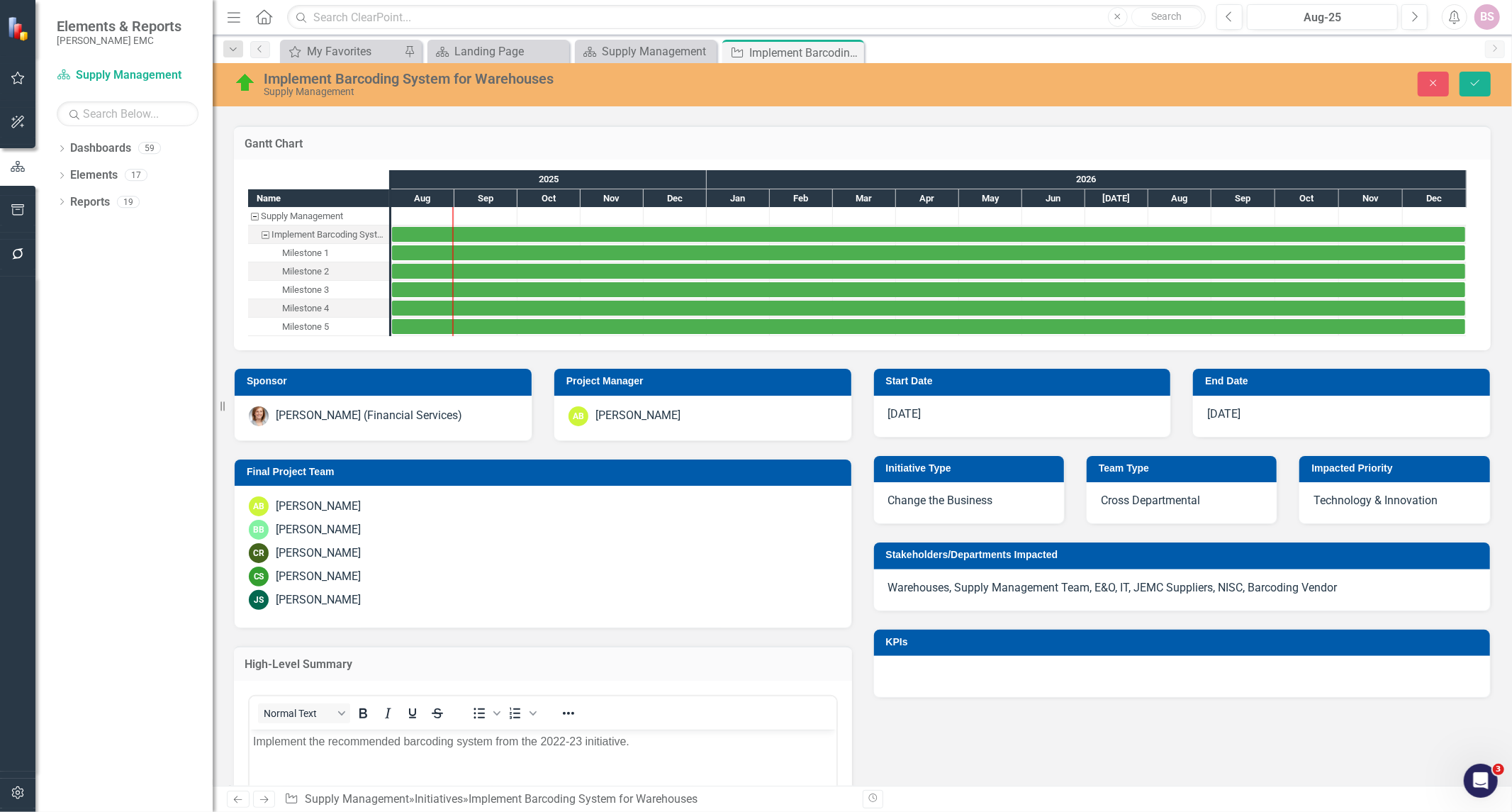
scroll to position [0, 0]
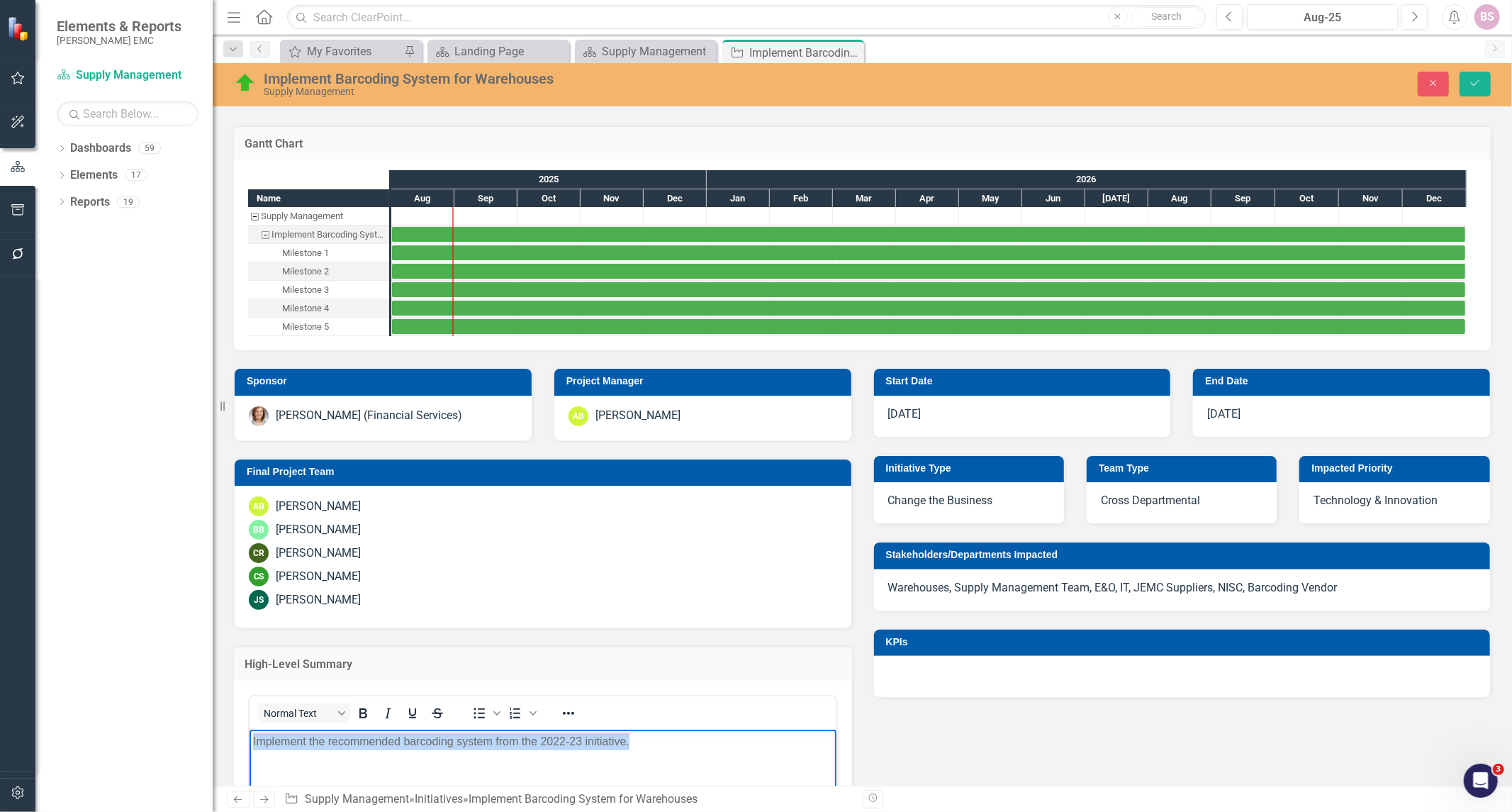
drag, startPoint x: 252, startPoint y: 741, endPoint x: 633, endPoint y: 748, distance: 381.1
click at [633, 748] on p "Implement the recommended barcoding system from the 2022-23 initiative." at bounding box center [542, 741] width 580 height 17
copy p "Implement the recommended barcoding system from the 2022-23 initiative."
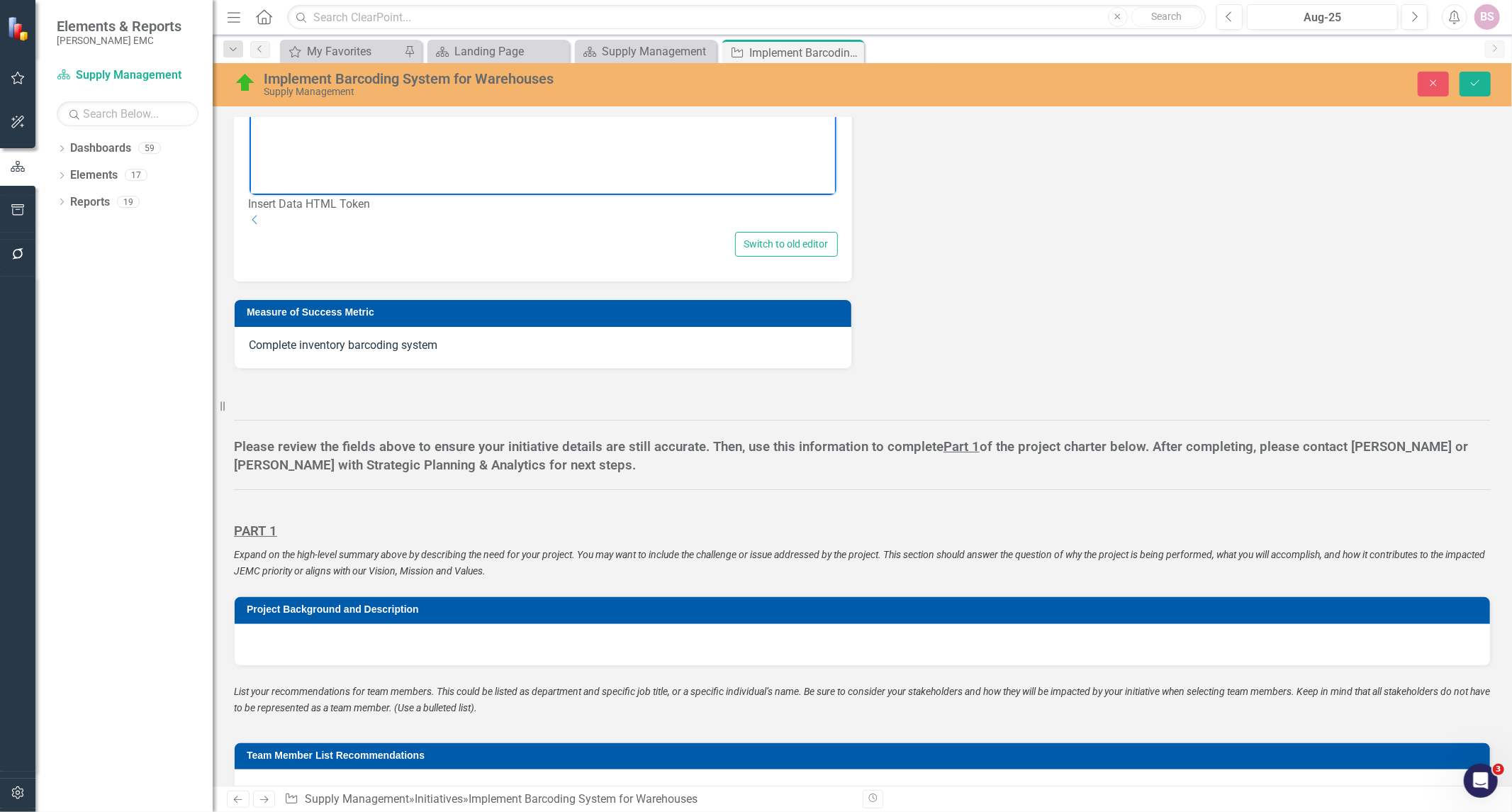
scroll to position [867, 0]
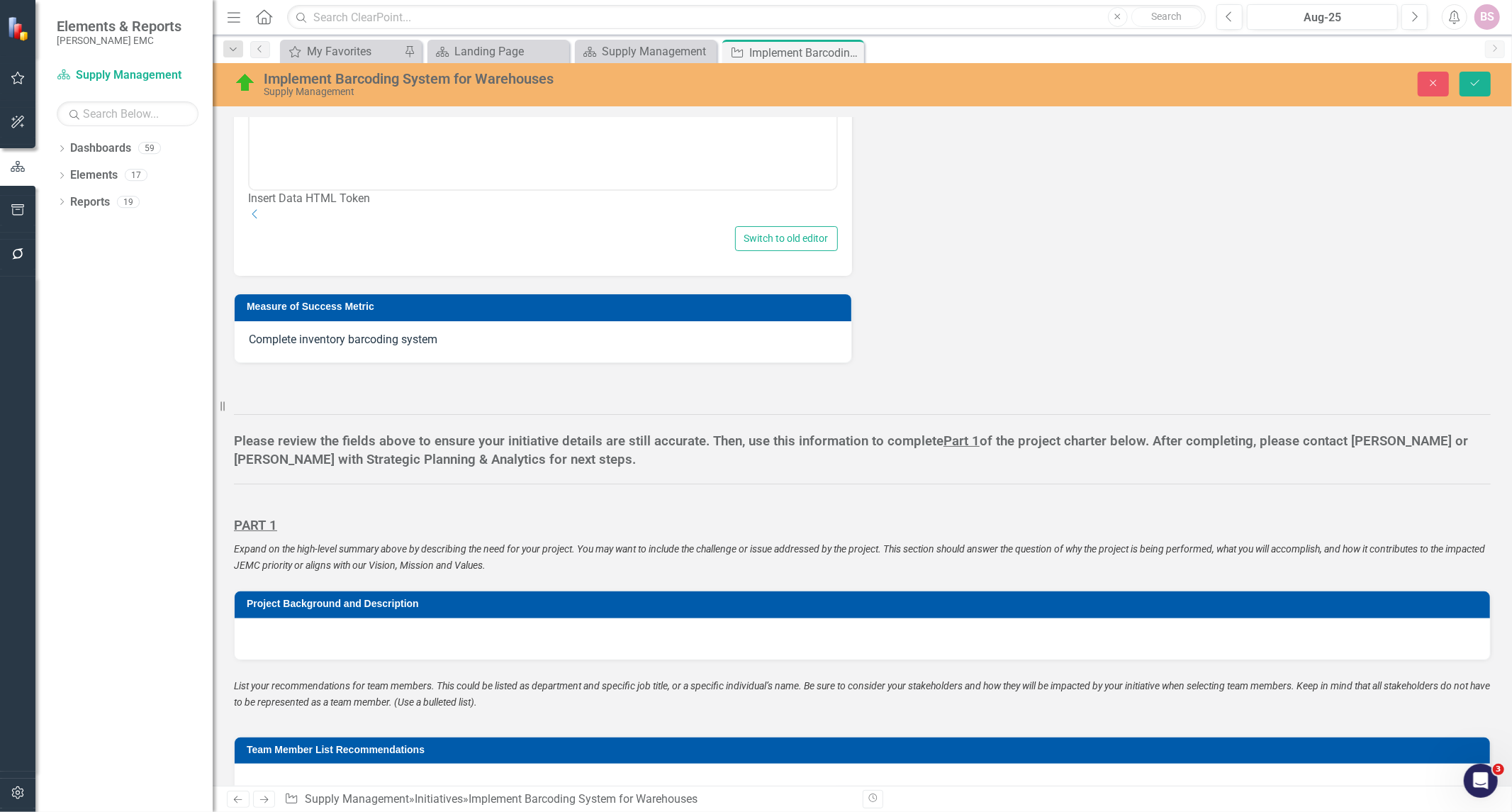
click at [463, 660] on div at bounding box center [863, 639] width 1255 height 41
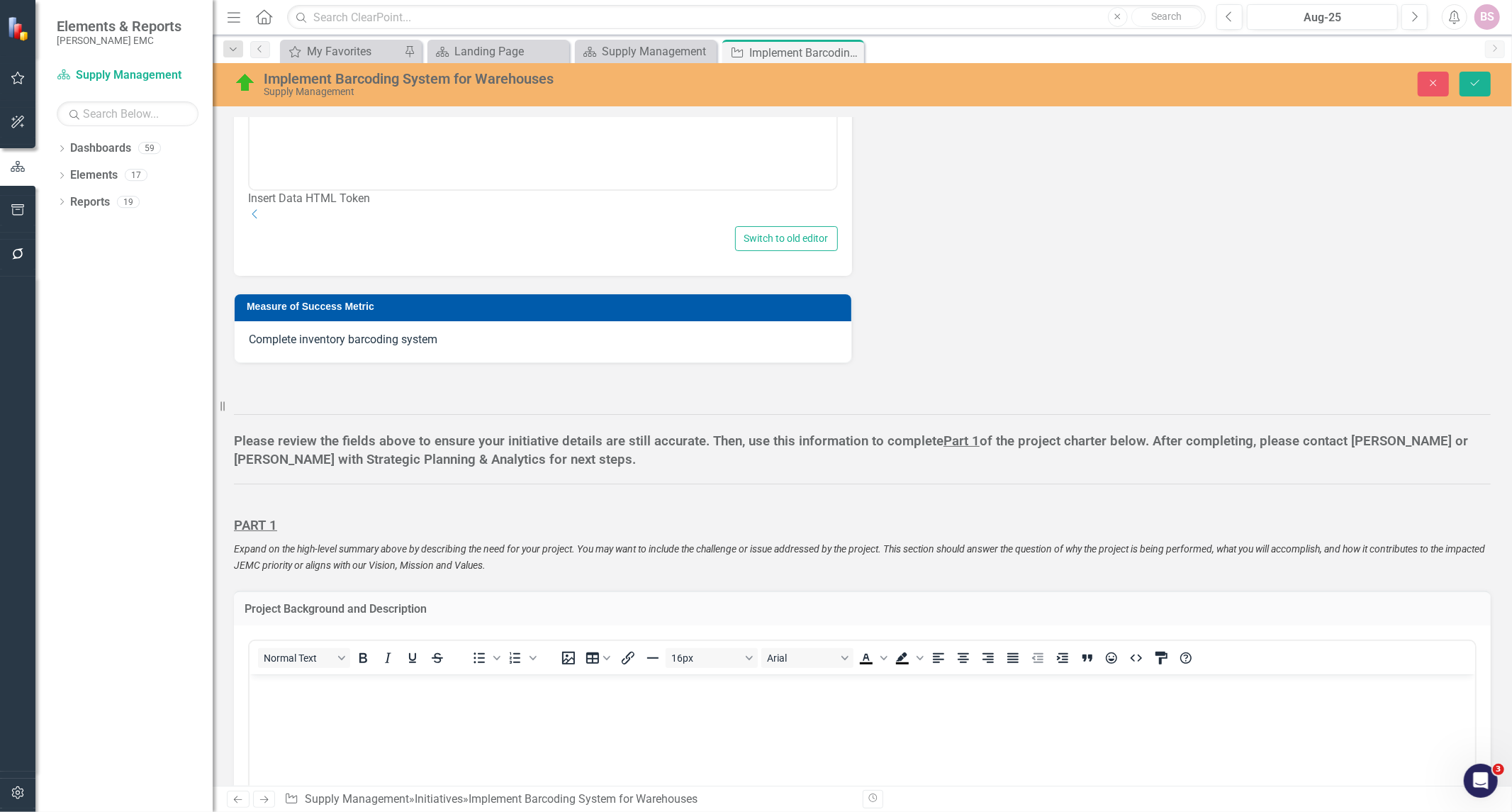
scroll to position [0, 0]
click at [425, 701] on body "Rich Text Area. Press ALT-0 for help." at bounding box center [862, 780] width 1226 height 212
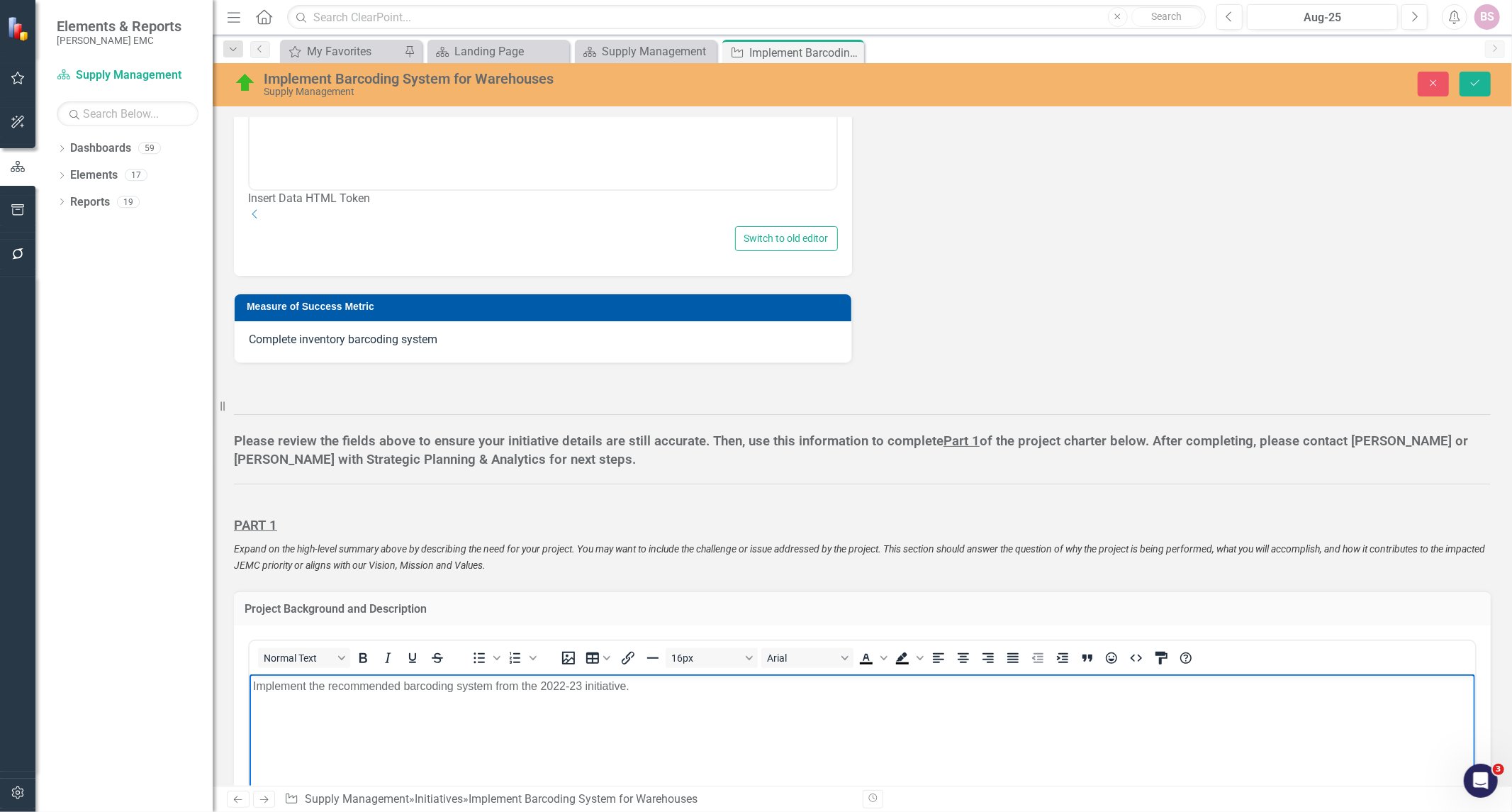
click at [247, 704] on div "Normal Text To open the popup, press Shift+Enter To open the popup, press Shift…" at bounding box center [863, 801] width 1257 height 351
click at [255, 685] on p "Implement the recommended barcoding system from the 2022-23 initiative." at bounding box center [862, 686] width 1219 height 17
click at [1474, 84] on icon "Save" at bounding box center [1475, 83] width 13 height 10
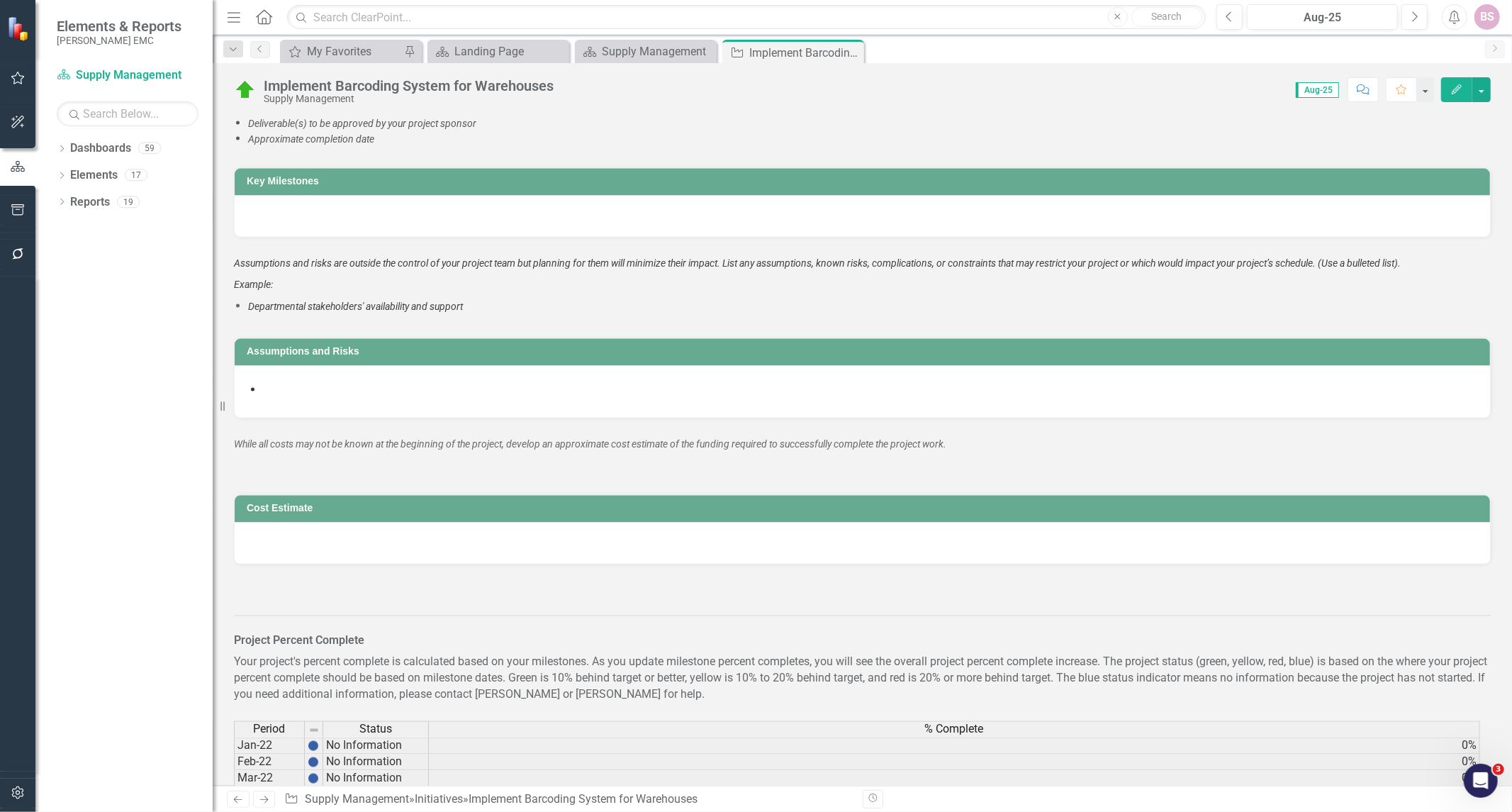
scroll to position [2207, 0]
